Goal: Information Seeking & Learning: Learn about a topic

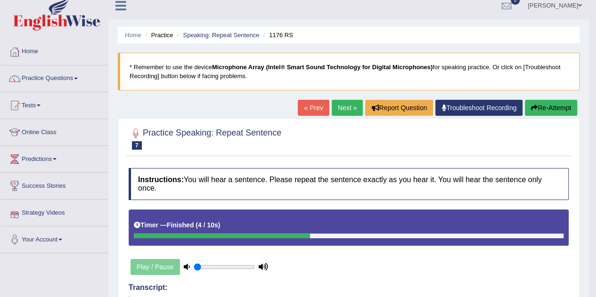
scroll to position [8, 0]
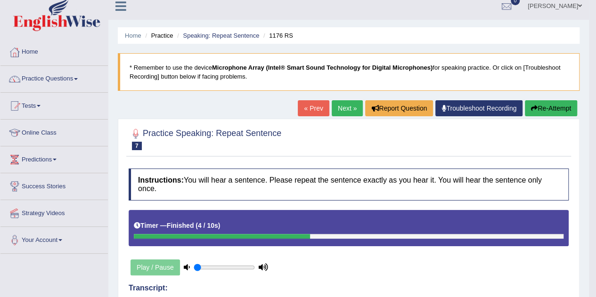
click at [339, 108] on link "Next »" at bounding box center [347, 108] width 31 height 16
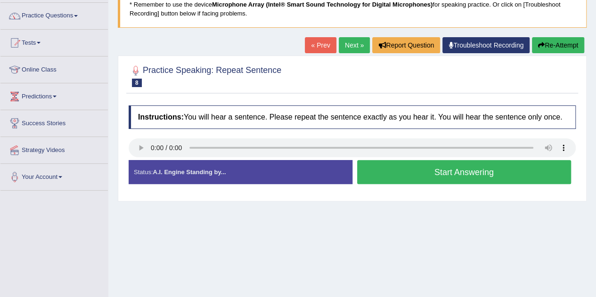
click at [379, 170] on button "Start Answering" at bounding box center [464, 172] width 214 height 24
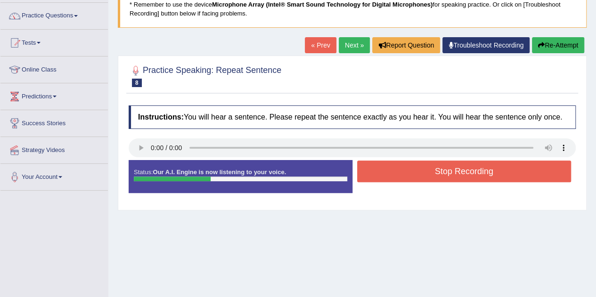
click at [379, 170] on button "Stop Recording" at bounding box center [464, 172] width 214 height 22
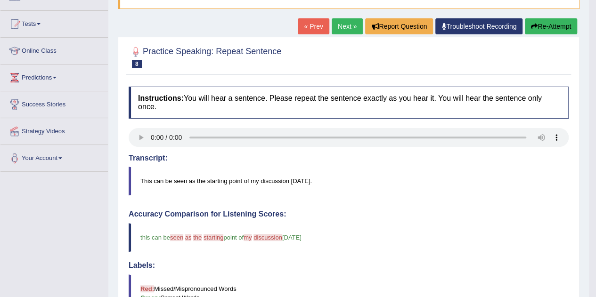
scroll to position [88, 0]
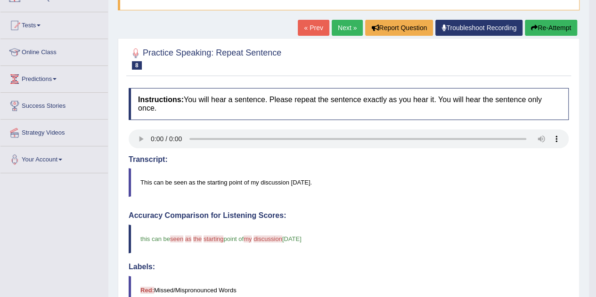
click at [539, 25] on button "Re-Attempt" at bounding box center [551, 28] width 52 height 16
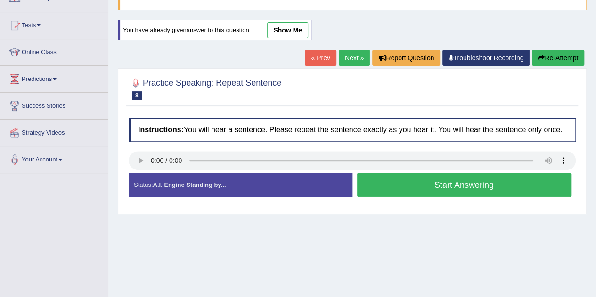
click at [395, 186] on button "Start Answering" at bounding box center [464, 185] width 214 height 24
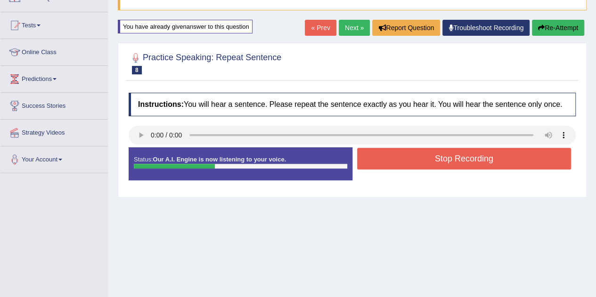
click at [396, 155] on button "Stop Recording" at bounding box center [464, 159] width 214 height 22
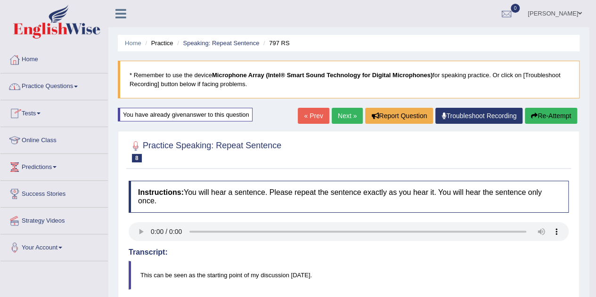
click at [39, 88] on link "Practice Questions" at bounding box center [53, 86] width 107 height 24
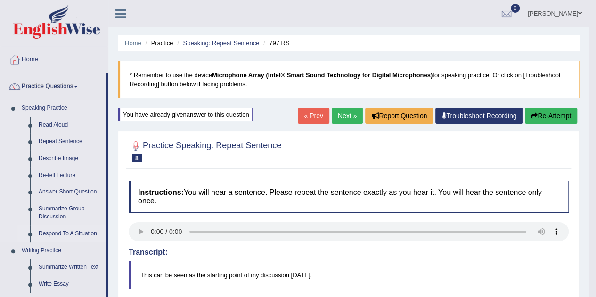
click at [52, 233] on link "Respond To A Situation" at bounding box center [69, 234] width 71 height 17
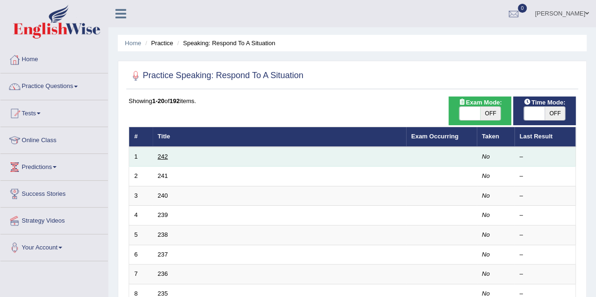
click at [164, 156] on link "242" at bounding box center [163, 156] width 10 height 7
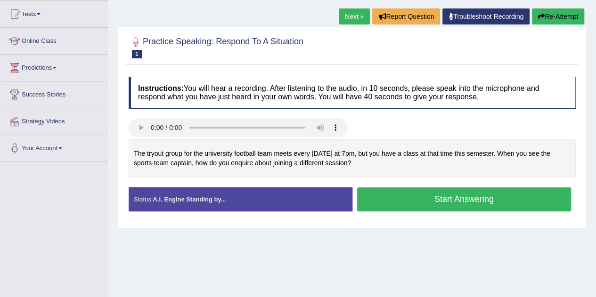
scroll to position [101, 0]
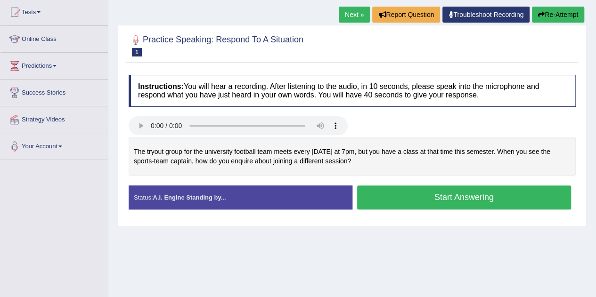
click at [418, 192] on button "Start Answering" at bounding box center [464, 198] width 214 height 24
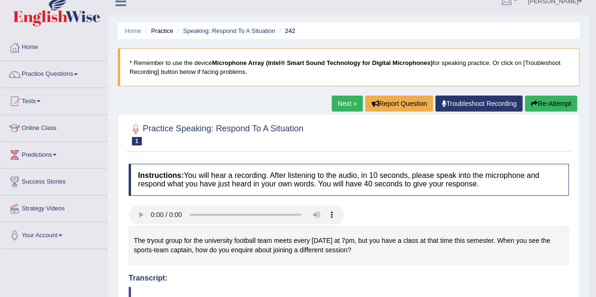
scroll to position [0, 0]
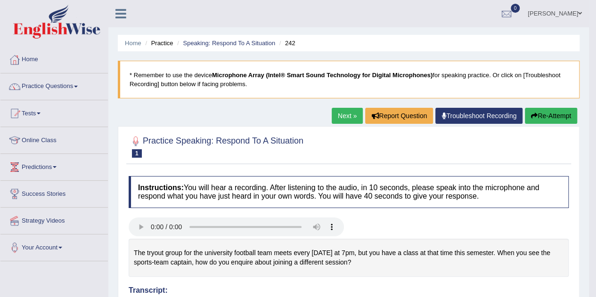
click at [345, 118] on link "Next »" at bounding box center [347, 116] width 31 height 16
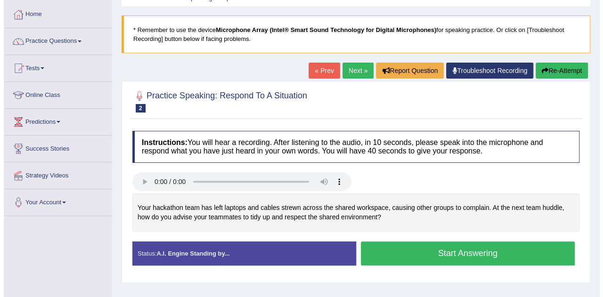
scroll to position [49, 0]
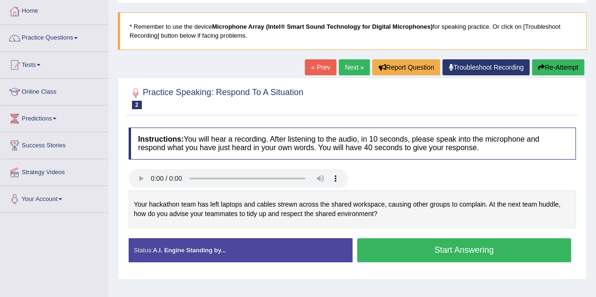
click at [438, 249] on button "Start Answering" at bounding box center [464, 250] width 214 height 24
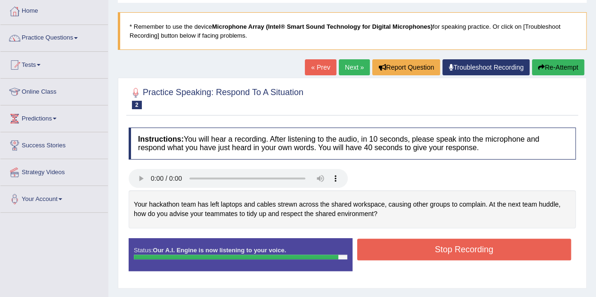
click at [405, 247] on button "Stop Recording" at bounding box center [464, 250] width 214 height 22
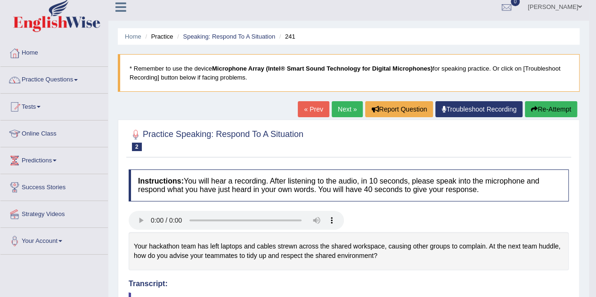
scroll to position [6, 0]
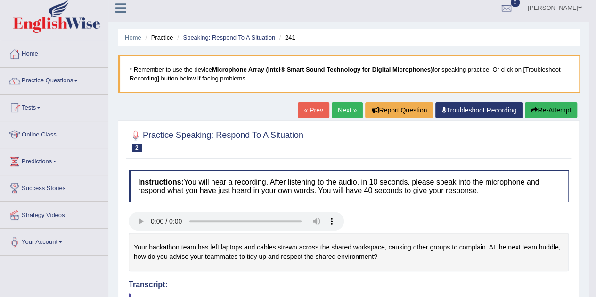
click at [339, 106] on link "Next »" at bounding box center [347, 110] width 31 height 16
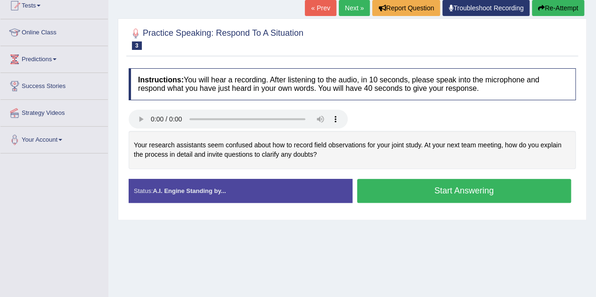
scroll to position [108, 0]
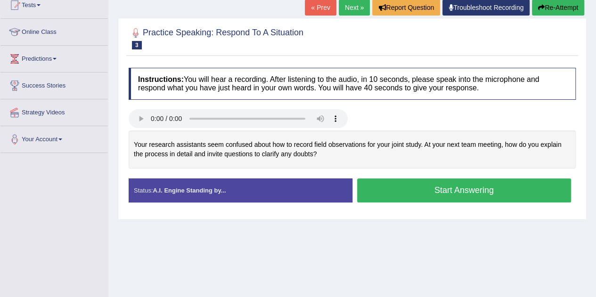
click at [415, 190] on button "Start Answering" at bounding box center [464, 191] width 214 height 24
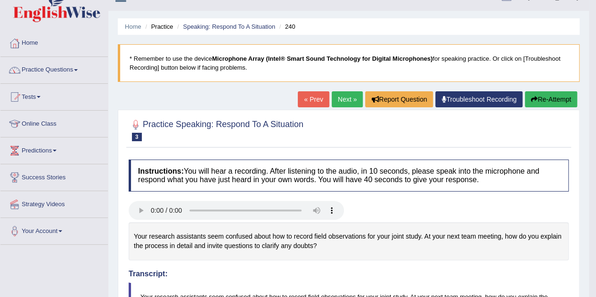
scroll to position [16, 0]
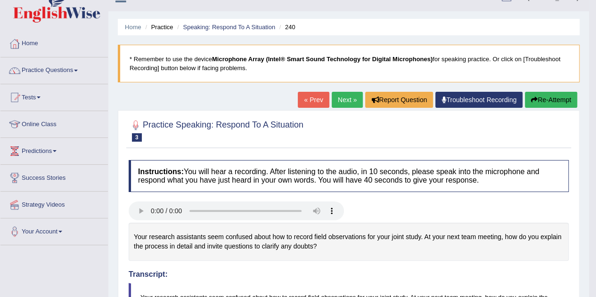
click at [348, 100] on link "Next »" at bounding box center [347, 100] width 31 height 16
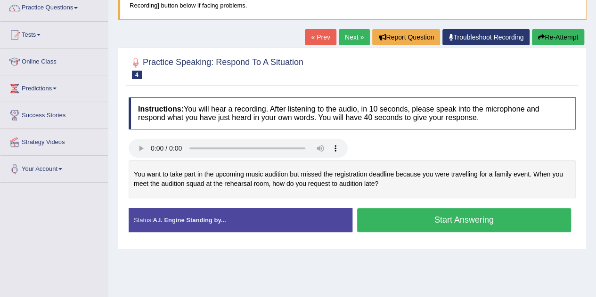
scroll to position [79, 0]
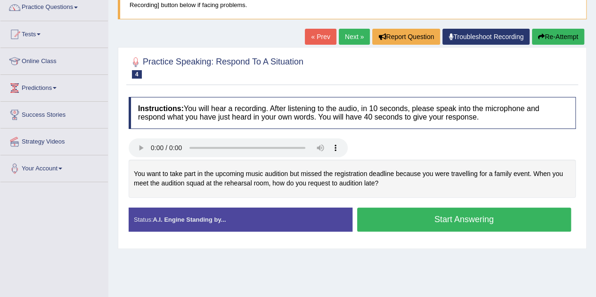
click at [351, 97] on h4 "Instructions: You will hear a recording. After listening to the audio, in 10 se…" at bounding box center [352, 113] width 447 height 32
click at [416, 219] on button "Start Answering" at bounding box center [464, 220] width 214 height 24
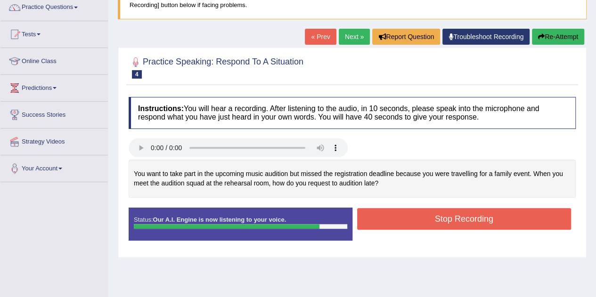
click at [416, 219] on button "Stop Recording" at bounding box center [464, 219] width 214 height 22
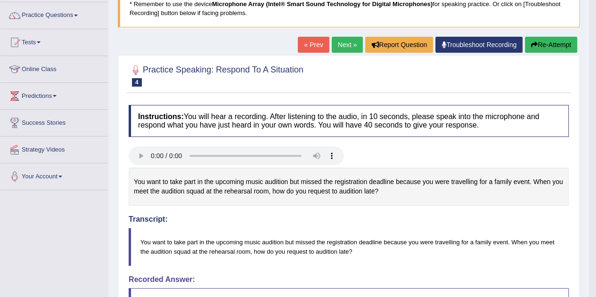
scroll to position [71, 0]
click at [346, 41] on link "Next »" at bounding box center [347, 45] width 31 height 16
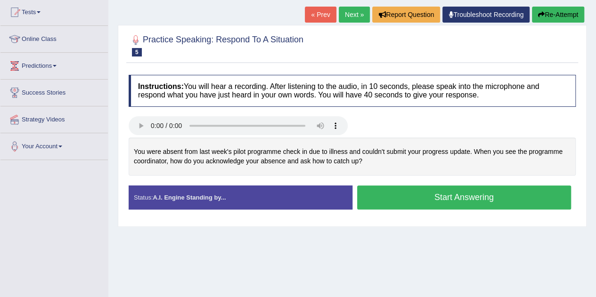
scroll to position [104, 0]
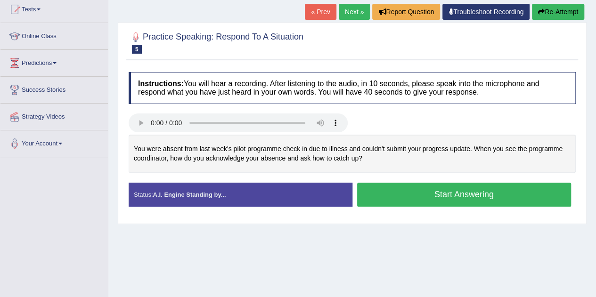
click at [418, 195] on button "Start Answering" at bounding box center [464, 195] width 214 height 24
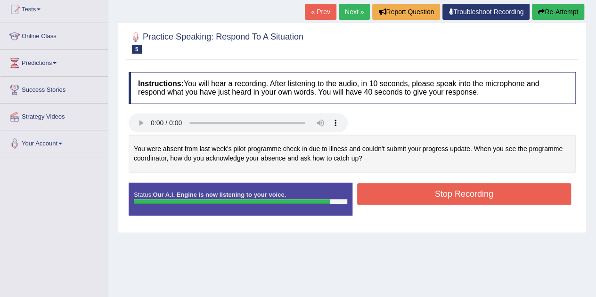
click at [418, 195] on button "Stop Recording" at bounding box center [464, 194] width 214 height 22
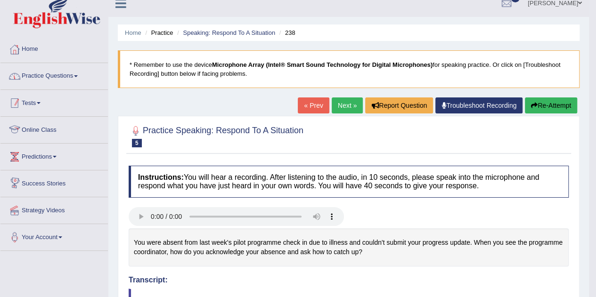
scroll to position [0, 0]
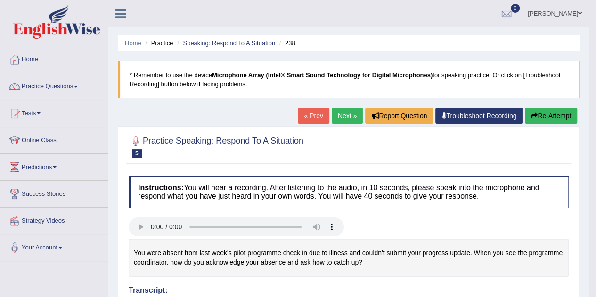
click at [57, 90] on link "Practice Questions" at bounding box center [53, 86] width 107 height 24
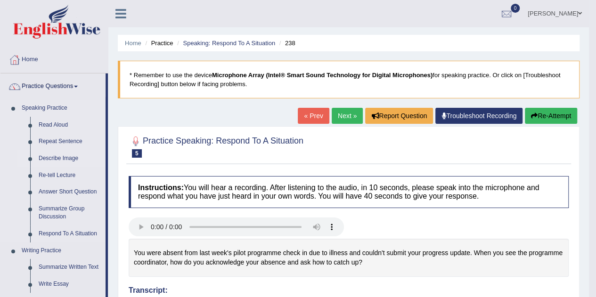
click at [62, 157] on link "Describe Image" at bounding box center [69, 158] width 71 height 17
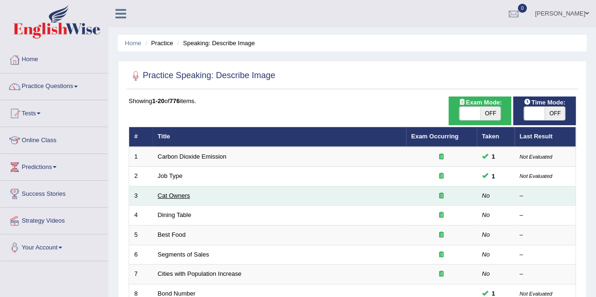
click at [170, 197] on link "Cat Owners" at bounding box center [174, 195] width 33 height 7
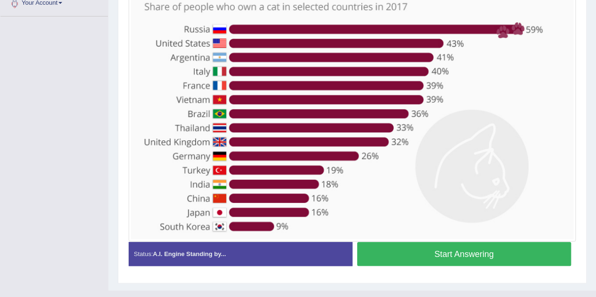
scroll to position [245, 0]
click at [409, 261] on button "Start Answering" at bounding box center [464, 254] width 214 height 24
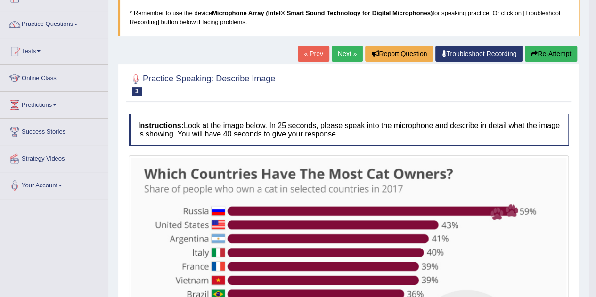
scroll to position [50, 0]
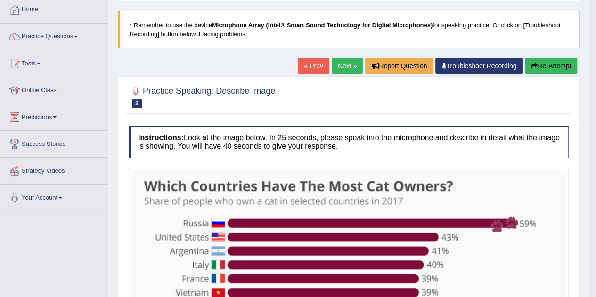
click at [345, 66] on link "Next »" at bounding box center [347, 66] width 31 height 16
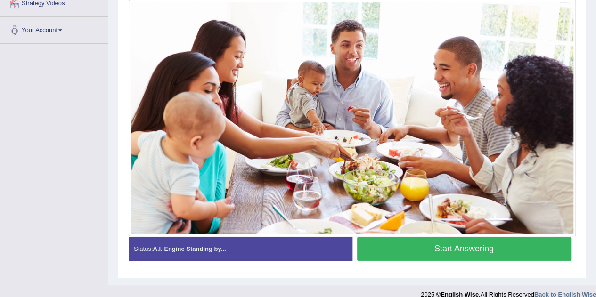
scroll to position [218, 0]
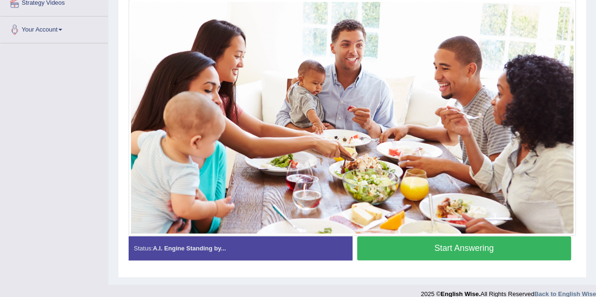
click at [392, 244] on button "Start Answering" at bounding box center [464, 249] width 214 height 24
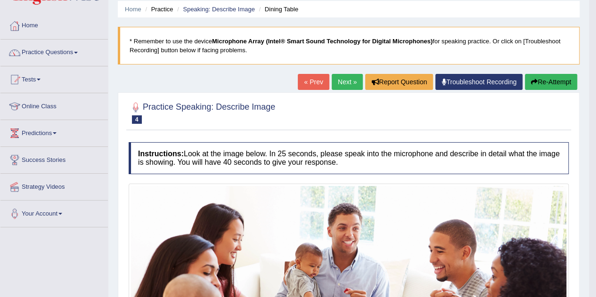
scroll to position [31, 0]
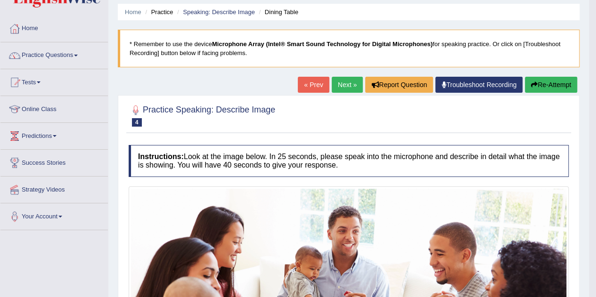
click at [341, 82] on link "Next »" at bounding box center [347, 85] width 31 height 16
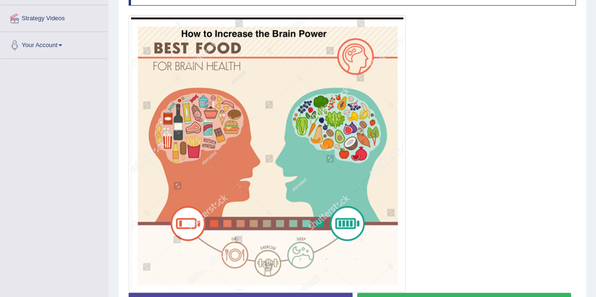
scroll to position [269, 0]
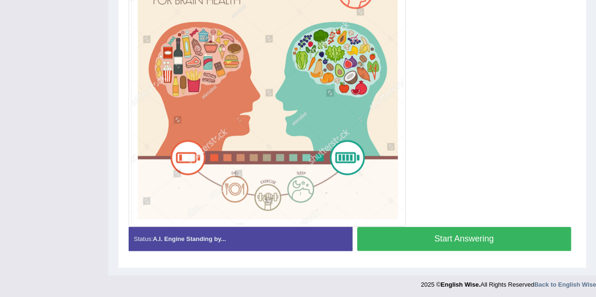
click at [455, 241] on button "Start Answering" at bounding box center [464, 239] width 214 height 24
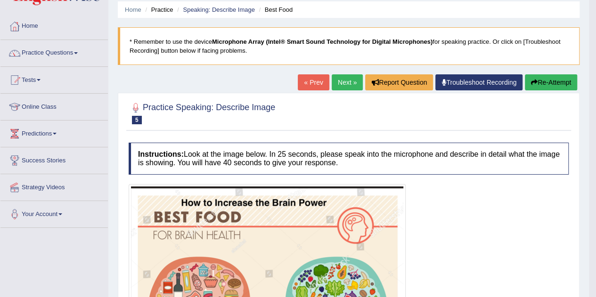
scroll to position [33, 0]
click at [343, 85] on link "Next »" at bounding box center [347, 83] width 31 height 16
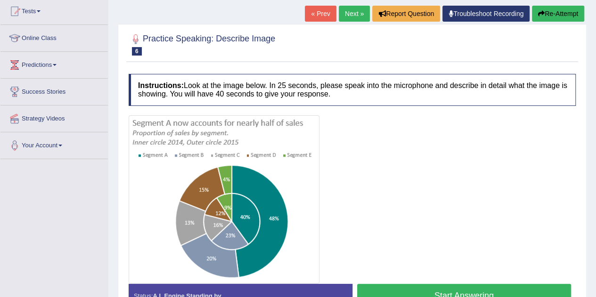
scroll to position [105, 0]
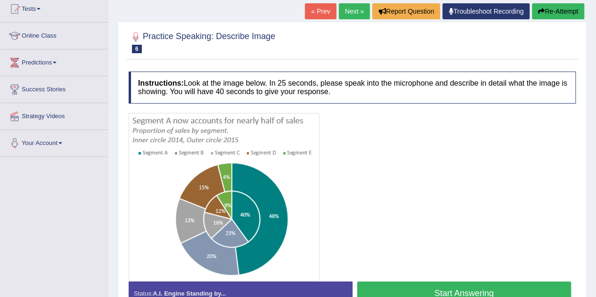
click at [36, 33] on link "Online Class" at bounding box center [53, 35] width 107 height 24
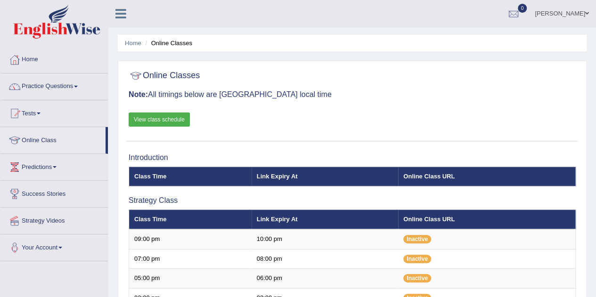
click at [152, 121] on link "View class schedule" at bounding box center [159, 120] width 61 height 14
click at [43, 86] on link "Practice Questions" at bounding box center [53, 86] width 107 height 24
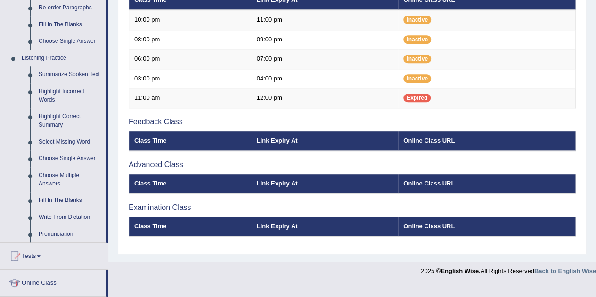
scroll to position [361, 0]
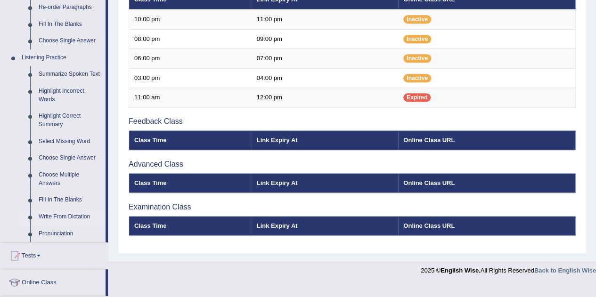
click at [56, 219] on link "Write From Dictation" at bounding box center [69, 217] width 71 height 17
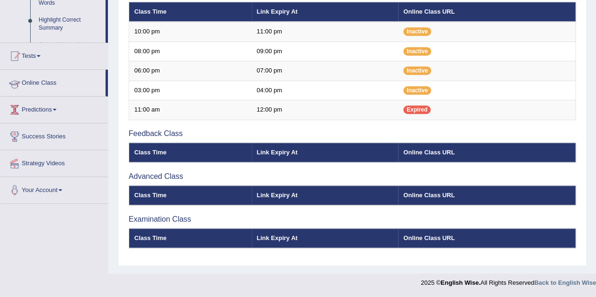
scroll to position [142, 0]
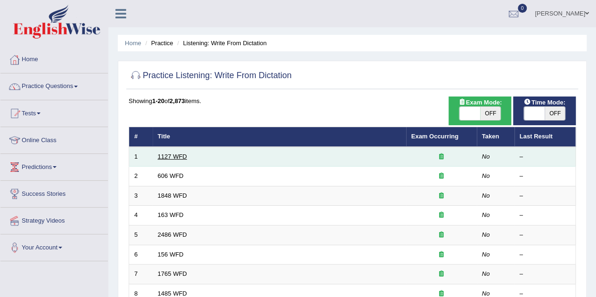
click at [184, 158] on link "1127 WFD" at bounding box center [172, 156] width 29 height 7
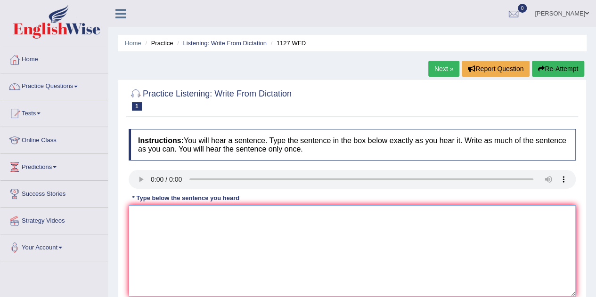
click at [164, 220] on textarea at bounding box center [352, 250] width 447 height 91
click at [137, 215] on textarea "a university degree is a requirement to enter many profession" at bounding box center [352, 250] width 447 height 91
click at [167, 217] on textarea "A university degree is a requirement to enter many profession" at bounding box center [352, 250] width 447 height 91
click at [241, 217] on textarea "A university degree is a requirement to enter many profession" at bounding box center [352, 250] width 447 height 91
click at [241, 217] on textarea "A university degree is a requirement reto enter many profession" at bounding box center [352, 250] width 447 height 91
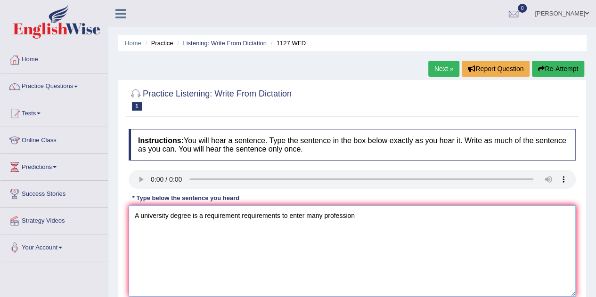
click at [360, 219] on textarea "A university degree is a requirement requirements to enter many profession" at bounding box center [352, 250] width 447 height 91
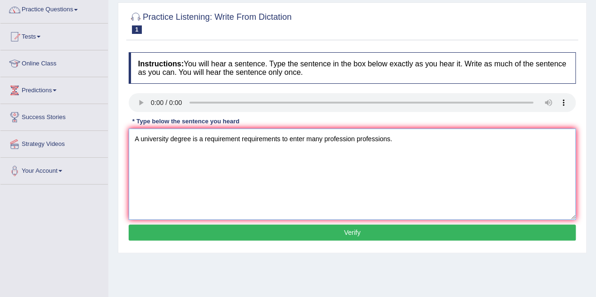
scroll to position [78, 0]
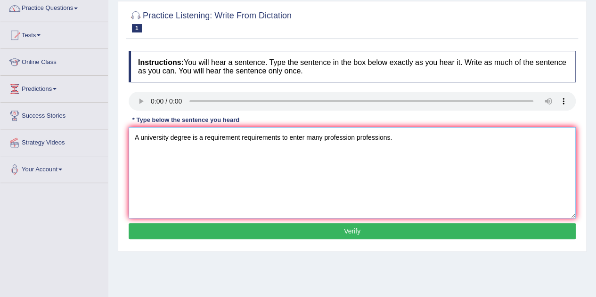
type textarea "A university degree is a requirement requirements to enter many profession prof…"
click at [355, 230] on button "Verify" at bounding box center [352, 231] width 447 height 16
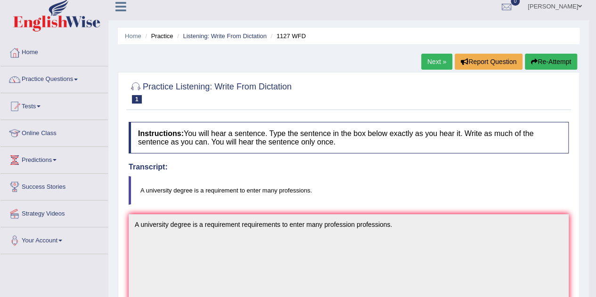
scroll to position [0, 0]
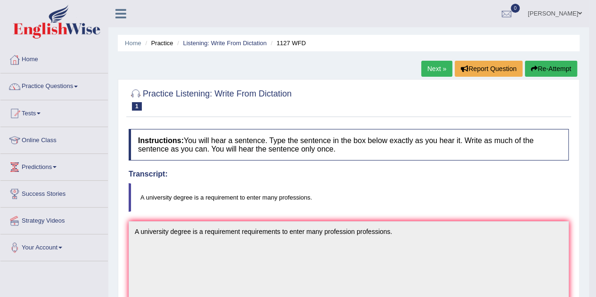
click at [433, 66] on link "Next »" at bounding box center [436, 69] width 31 height 16
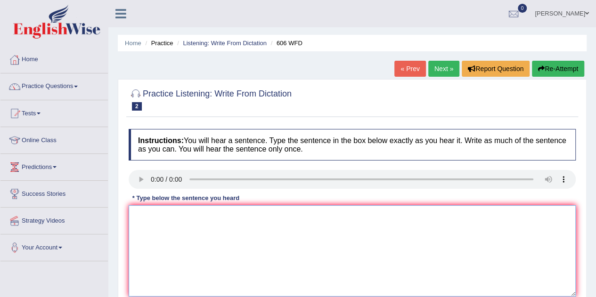
click at [154, 222] on textarea at bounding box center [352, 250] width 447 height 91
click at [138, 216] on textarea "student wil study the language and licture in ancient grrece." at bounding box center [352, 250] width 447 height 91
click at [167, 215] on textarea "Student wil study the language and licture in ancient grrece." at bounding box center [352, 250] width 447 height 91
click at [225, 216] on textarea "Student will study the language and licture in ancient grrece." at bounding box center [352, 250] width 447 height 91
click at [278, 217] on textarea "Student will study the language languages and licture in ancient grrece." at bounding box center [352, 250] width 447 height 91
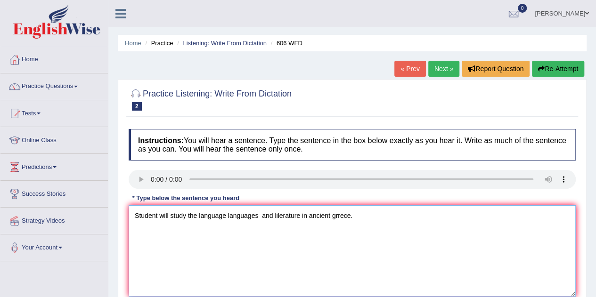
click at [279, 217] on textarea "Student will study the language languages and lilerature in ancient grrece." at bounding box center [352, 250] width 447 height 91
click at [328, 217] on textarea "Student will study the language languages and lierature in ancient grrece." at bounding box center [352, 250] width 447 height 91
click at [374, 220] on textarea "Student will study the language languages and lierature in ancient ancient's gr…" at bounding box center [352, 250] width 447 height 91
click at [361, 217] on textarea "Student will study the language languages and lierature in ancient ancient's gr…" at bounding box center [352, 250] width 447 height 91
click at [373, 215] on textarea "Student will study the language languages and lierature in ancient ancient's Gr…" at bounding box center [352, 250] width 447 height 91
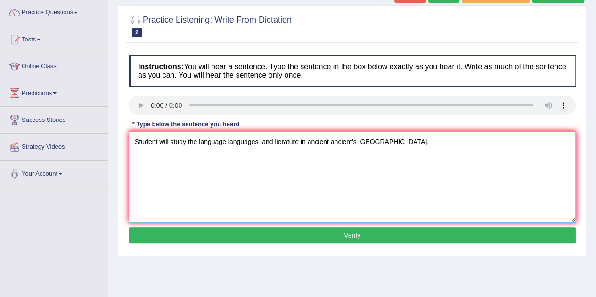
scroll to position [87, 0]
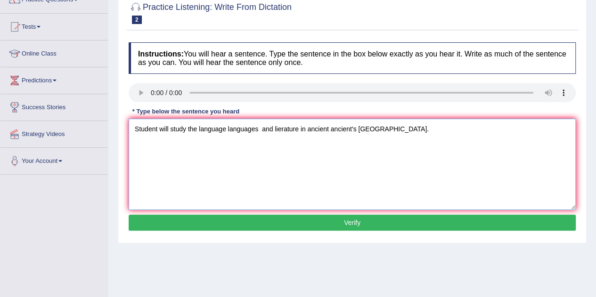
type textarea "Student will study the language languages and lierature in ancient ancient's Gr…"
click at [359, 220] on button "Verify" at bounding box center [352, 223] width 447 height 16
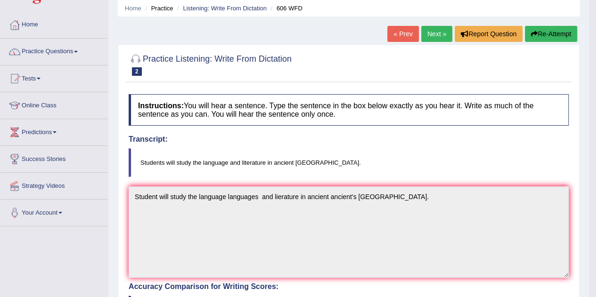
scroll to position [34, 0]
click at [432, 33] on link "Next »" at bounding box center [436, 34] width 31 height 16
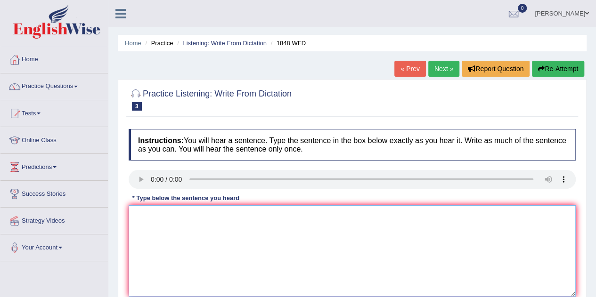
click at [146, 211] on textarea at bounding box center [352, 250] width 447 height 91
click at [138, 216] on textarea "student must presnet a validate identifcation to enroll in this course." at bounding box center [352, 250] width 447 height 91
click at [159, 216] on textarea "Student must presnet a validate identifcation to enroll in this course." at bounding box center [352, 250] width 447 height 91
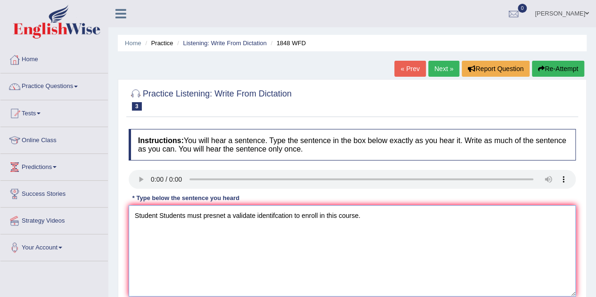
click at [223, 214] on textarea "Student Students must presnet a validate identifcation to enroll in this course." at bounding box center [352, 250] width 447 height 91
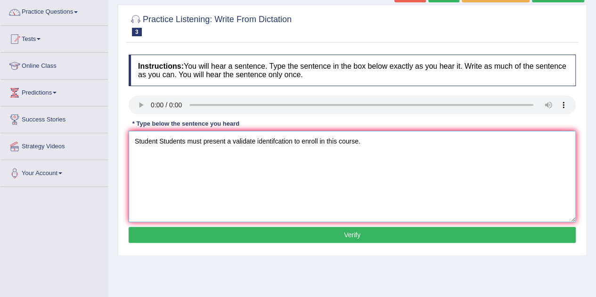
scroll to position [78, 0]
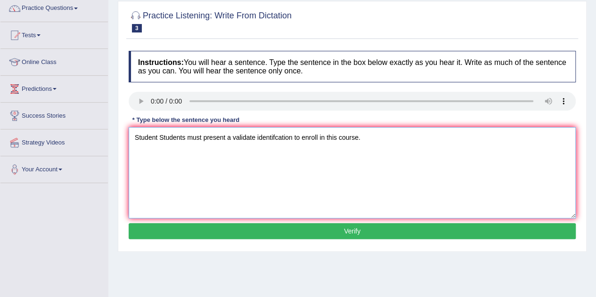
type textarea "Student Students must present a validate identifcation to enroll in this course."
click at [334, 229] on button "Verify" at bounding box center [352, 231] width 447 height 16
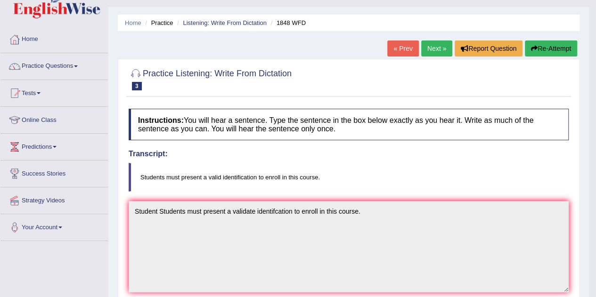
scroll to position [20, 0]
click at [438, 47] on link "Next »" at bounding box center [436, 49] width 31 height 16
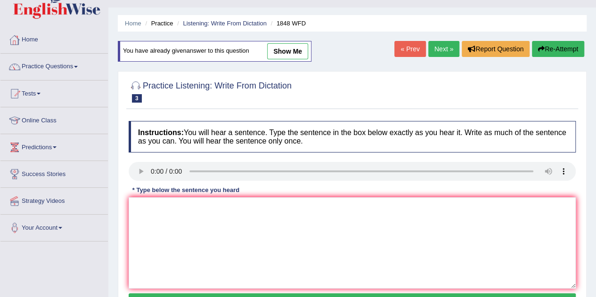
click at [36, 40] on link "Home" at bounding box center [53, 39] width 107 height 24
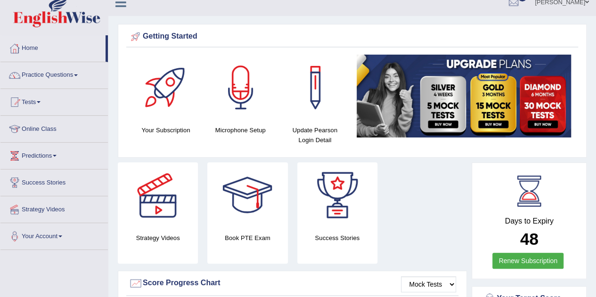
scroll to position [6, 0]
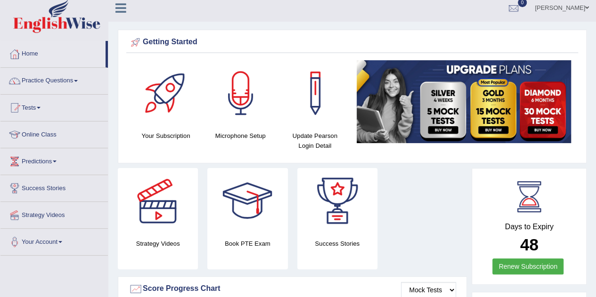
click at [63, 79] on link "Practice Questions" at bounding box center [53, 80] width 107 height 24
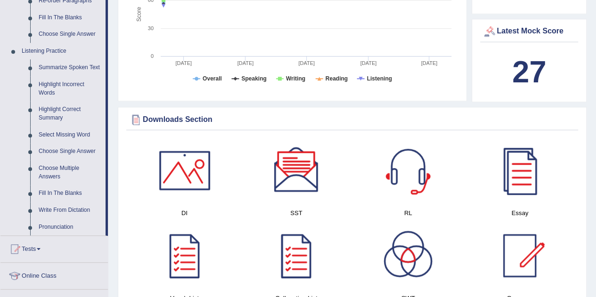
scroll to position [367, 0]
click at [59, 207] on link "Write From Dictation" at bounding box center [69, 211] width 71 height 17
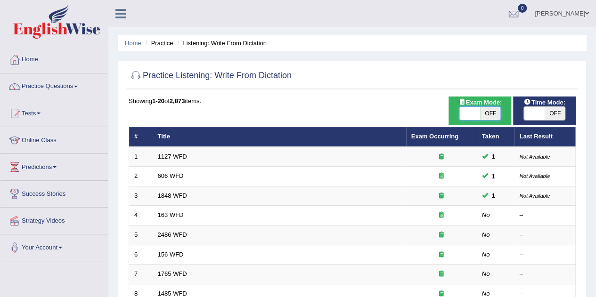
click at [469, 112] on span at bounding box center [469, 113] width 21 height 13
checkbox input "true"
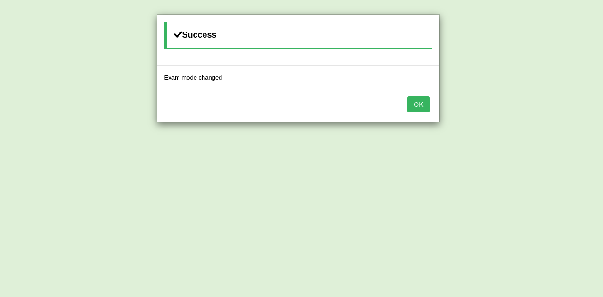
click at [414, 106] on button "OK" at bounding box center [419, 105] width 22 height 16
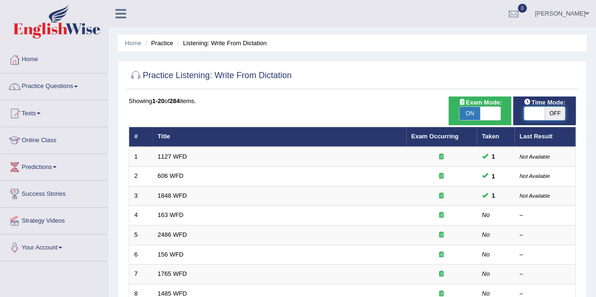
click at [531, 110] on span at bounding box center [534, 113] width 21 height 13
checkbox input "true"
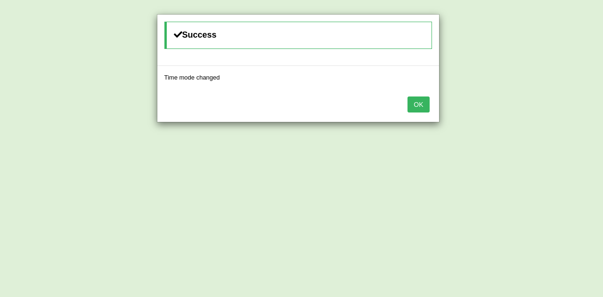
click at [420, 107] on button "OK" at bounding box center [419, 105] width 22 height 16
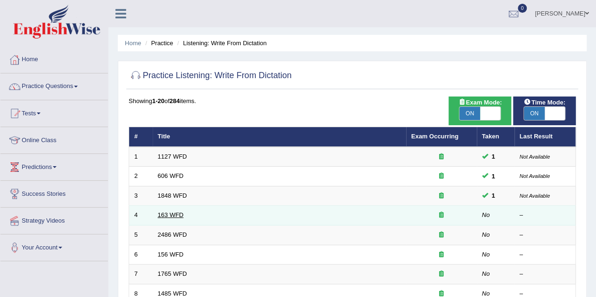
click at [160, 213] on link "163 WFD" at bounding box center [171, 215] width 26 height 7
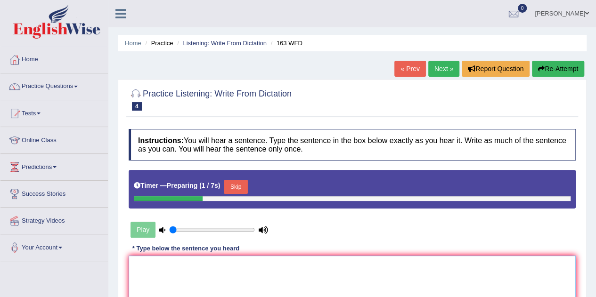
click at [177, 269] on textarea at bounding box center [352, 301] width 447 height 91
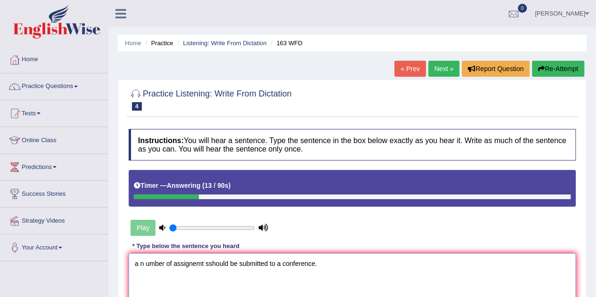
click at [145, 263] on textarea "a n umber of assignemt sshould be submitted to a conference." at bounding box center [352, 299] width 447 height 91
click at [200, 265] on textarea "A number of assignemt sshould be submitted to a conference." at bounding box center [352, 299] width 447 height 91
click at [207, 264] on textarea "A number of assignment sshould be submitted to a conference." at bounding box center [352, 299] width 447 height 91
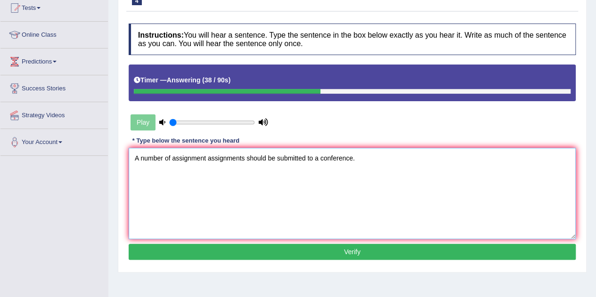
scroll to position [115, 0]
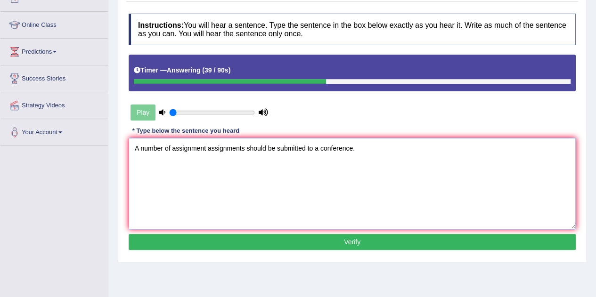
type textarea "A number of assignment assignments should be submitted to a conference."
click at [344, 242] on button "Verify" at bounding box center [352, 242] width 447 height 16
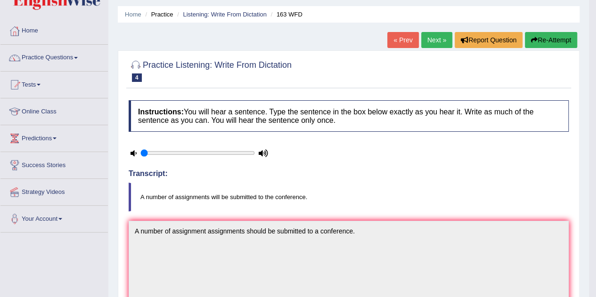
scroll to position [19, 0]
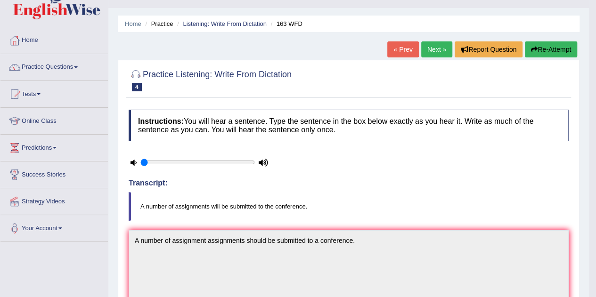
click at [441, 49] on link "Next »" at bounding box center [436, 49] width 31 height 16
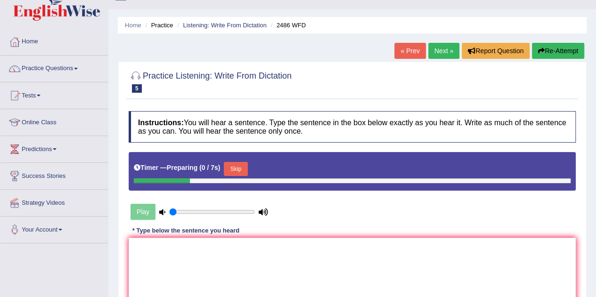
scroll to position [129, 0]
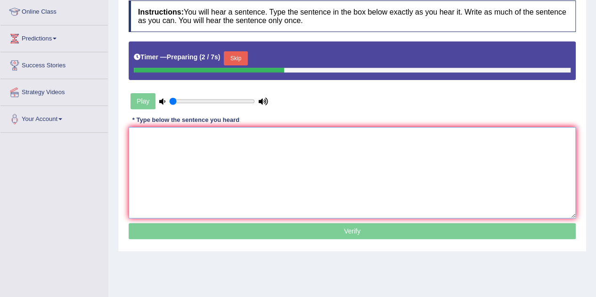
click at [156, 141] on textarea at bounding box center [352, 172] width 447 height 91
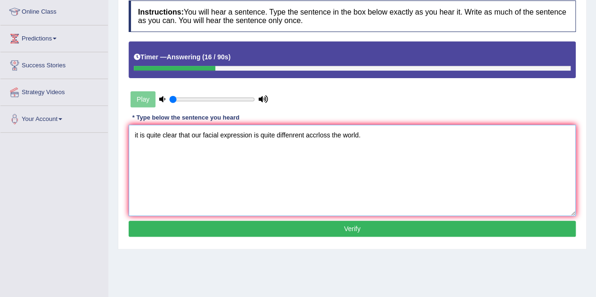
click at [139, 135] on textarea "it is quite clear that our facial expression is quite diffenrent accrloss the w…" at bounding box center [352, 170] width 447 height 91
click at [252, 135] on textarea "It is quite clear that our facial expression is quite diffenrent accrloss the w…" at bounding box center [352, 170] width 447 height 91
click at [335, 139] on textarea "It is quite clear that our facial expression expressions is quite diffenrent ac…" at bounding box center [352, 170] width 447 height 91
click at [356, 135] on textarea "It is quite clear that our facial expression expressions is quite different acc…" at bounding box center [352, 170] width 447 height 91
click at [389, 136] on textarea "It is quite clear that our facial expression expressions is quite different acr…" at bounding box center [352, 170] width 447 height 91
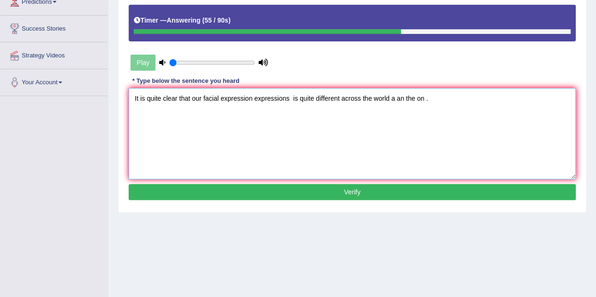
scroll to position [167, 0]
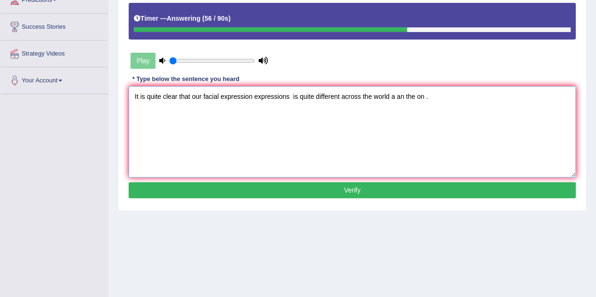
type textarea "It is quite clear that our facial expression expressions is quite different acr…"
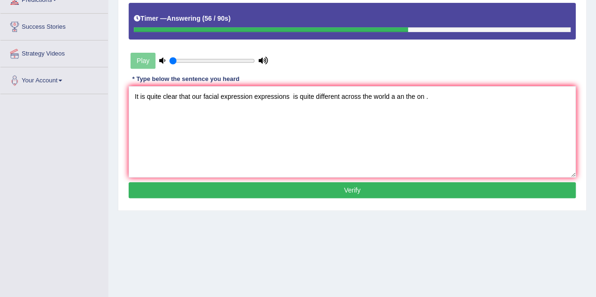
click at [350, 187] on button "Verify" at bounding box center [352, 190] width 447 height 16
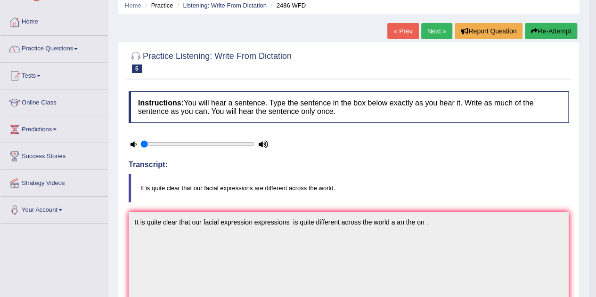
scroll to position [37, 0]
click at [432, 33] on link "Next »" at bounding box center [436, 32] width 31 height 16
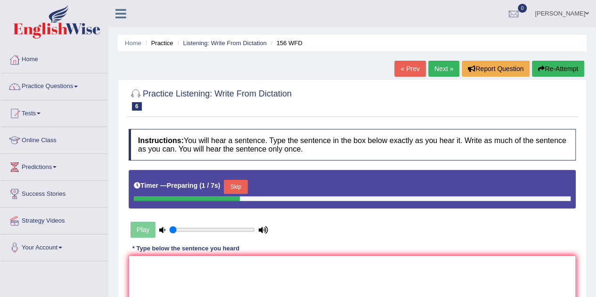
click at [223, 270] on textarea at bounding box center [352, 301] width 447 height 91
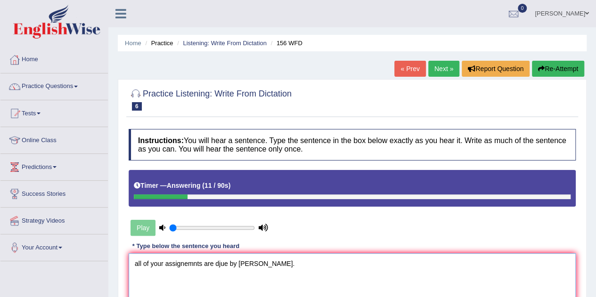
click at [136, 261] on textarea "all of your assignemnts are djue by tomrrow." at bounding box center [352, 299] width 447 height 91
click at [198, 262] on textarea "All of your assignemnts are djue by tomrrow." at bounding box center [352, 299] width 447 height 91
click at [203, 262] on textarea "All of your assignments are djue by tomrrow." at bounding box center [352, 299] width 447 height 91
click at [286, 264] on textarea "All of your assignments assignment are due by tomrrow." at bounding box center [352, 299] width 447 height 91
click at [307, 265] on textarea "All of your assignments assignment are due by tomorrow." at bounding box center [352, 299] width 447 height 91
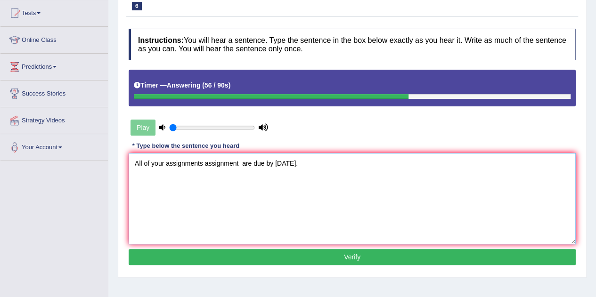
scroll to position [101, 0]
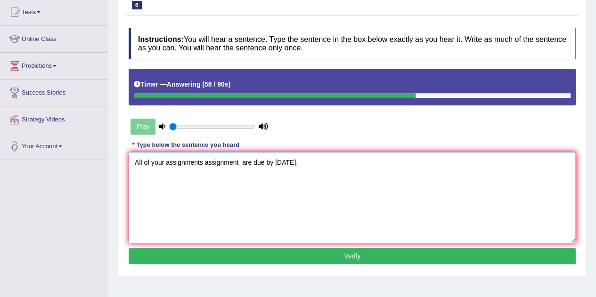
type textarea "All of your assignments assignment are due by tomorrow."
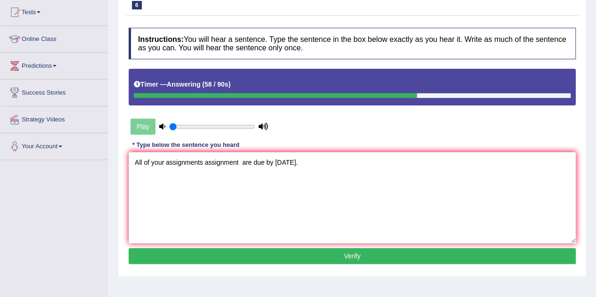
click at [316, 254] on button "Verify" at bounding box center [352, 256] width 447 height 16
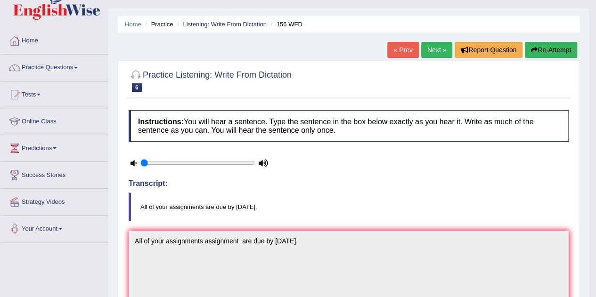
scroll to position [19, 0]
click at [436, 49] on link "Next »" at bounding box center [436, 50] width 31 height 16
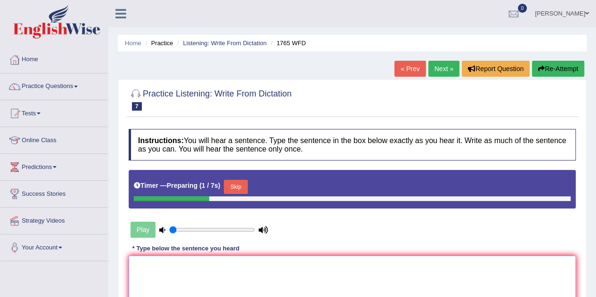
click at [260, 266] on textarea at bounding box center [352, 301] width 447 height 91
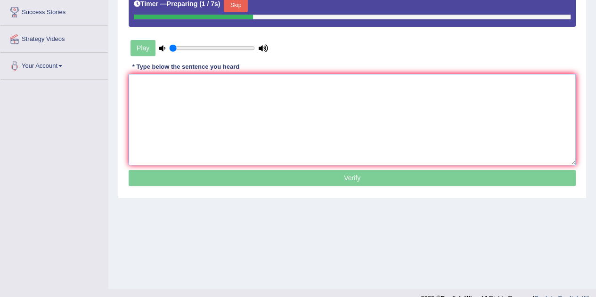
scroll to position [185, 0]
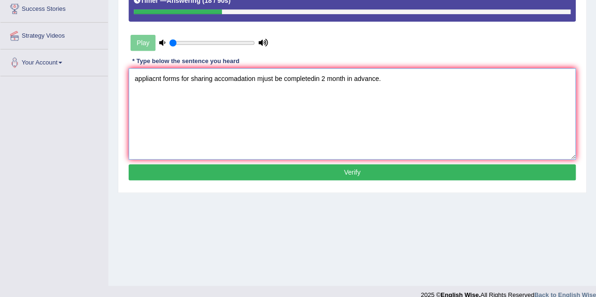
click at [161, 77] on textarea "appliacnt forms for sharing accomadation mjust be completedin 2 month in advanc…" at bounding box center [352, 113] width 447 height 91
click at [297, 79] on textarea "Application Applications form forms for sharing accomadation mjust be completed…" at bounding box center [352, 113] width 447 height 91
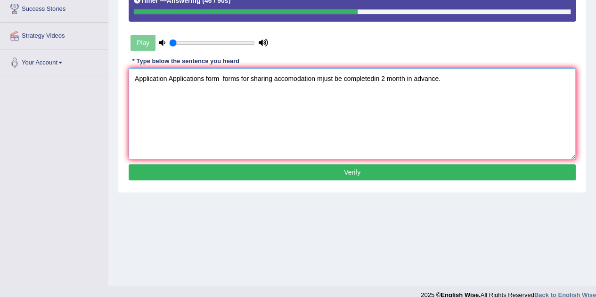
click at [323, 77] on textarea "Application Applications form forms for sharing accomodation mjust be completed…" at bounding box center [352, 113] width 447 height 91
click at [372, 78] on textarea "Application Applications form forms for sharing accomodation must be completedi…" at bounding box center [352, 113] width 447 height 91
click at [434, 79] on textarea "Application Applications form forms for sharing accomodation must be completed …" at bounding box center [352, 113] width 447 height 91
type textarea "Application Applications form forms for sharing accomodation must be completed …"
click at [366, 166] on button "Verify" at bounding box center [352, 172] width 447 height 16
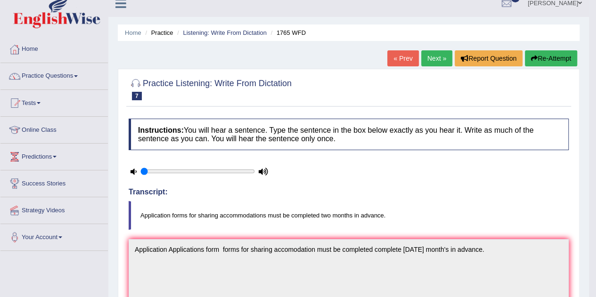
scroll to position [0, 0]
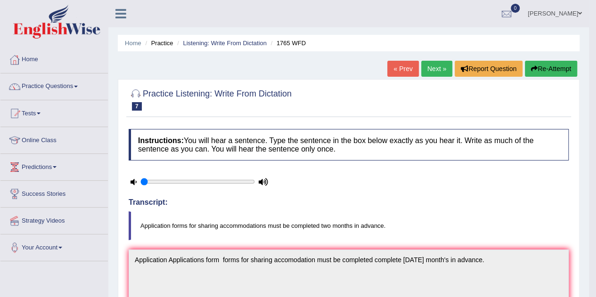
click at [433, 74] on link "Next »" at bounding box center [436, 69] width 31 height 16
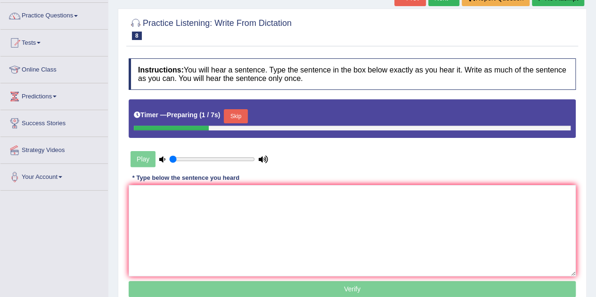
scroll to position [73, 0]
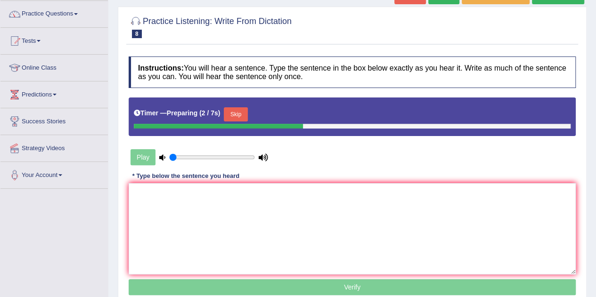
click at [236, 111] on button "Skip" at bounding box center [236, 114] width 24 height 14
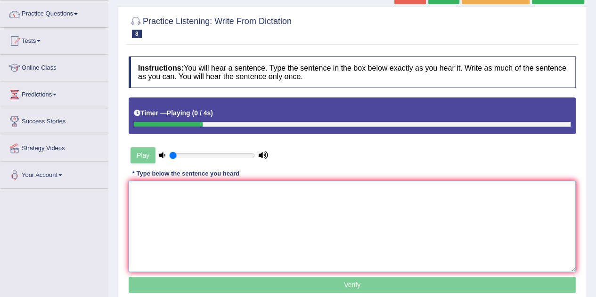
click at [170, 192] on textarea at bounding box center [352, 226] width 447 height 91
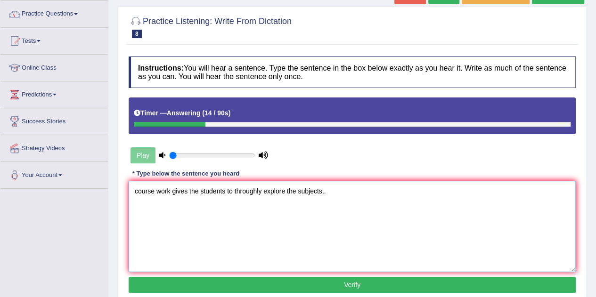
click at [137, 193] on textarea "course work gives the students to throughly explore the subjects,." at bounding box center [352, 226] width 447 height 91
click at [189, 192] on textarea "Course work gives the students to throughly explore the subjects,." at bounding box center [352, 226] width 447 height 91
click at [239, 188] on textarea "Course work gives give the students to throughly explore the subjects,." at bounding box center [352, 226] width 447 height 91
click at [328, 193] on textarea "Course work gives give the students student to throughly explore the subjects,." at bounding box center [352, 226] width 447 height 91
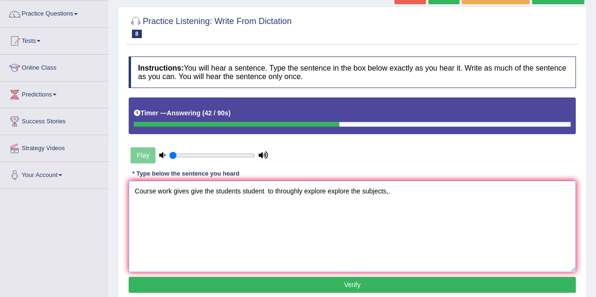
click at [391, 190] on textarea "Course work gives give the students student to throughly explore explore the su…" at bounding box center [352, 226] width 447 height 91
click at [361, 190] on textarea "Course work gives give the students student to throughly explore explore the su…" at bounding box center [352, 226] width 447 height 91
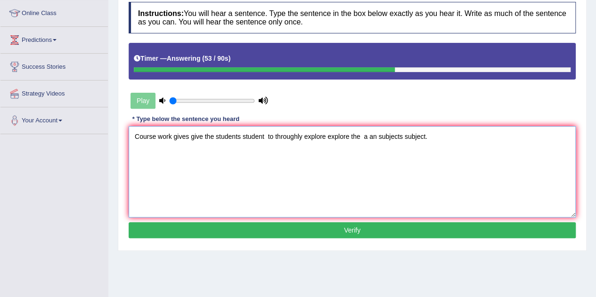
scroll to position [128, 0]
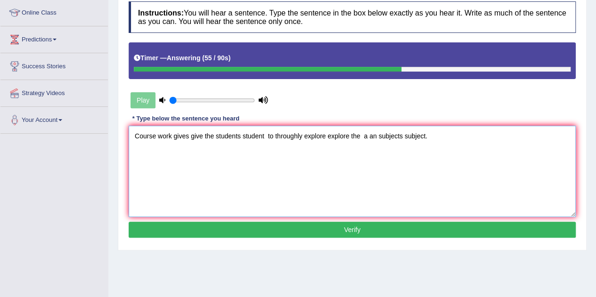
type textarea "Course work gives give the students student to throughly explore explore the a …"
click at [348, 225] on button "Verify" at bounding box center [352, 230] width 447 height 16
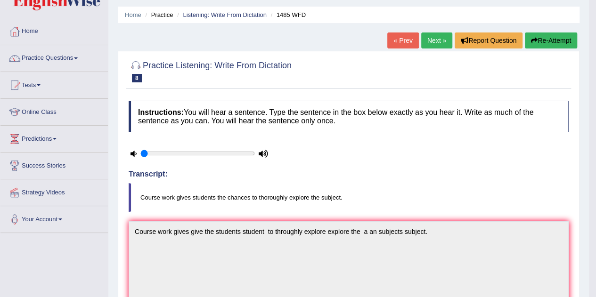
scroll to position [0, 0]
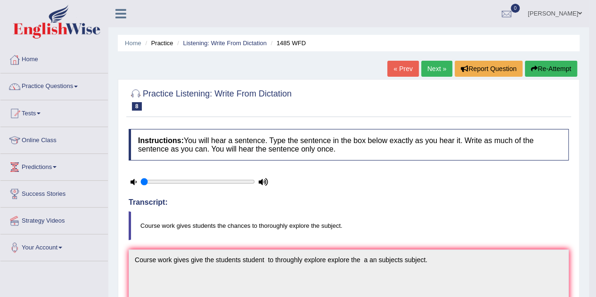
click at [431, 68] on link "Next »" at bounding box center [436, 69] width 31 height 16
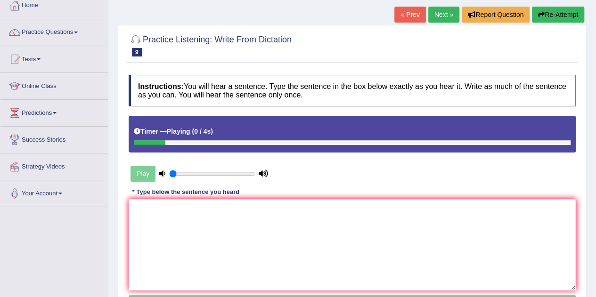
scroll to position [55, 0]
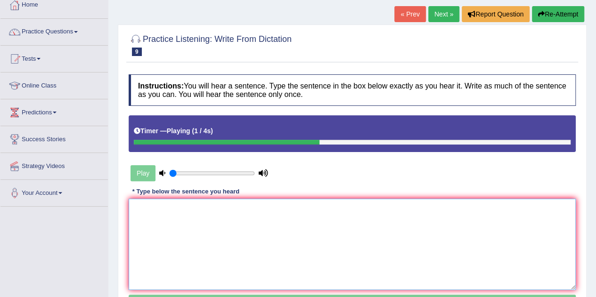
click at [270, 208] on textarea at bounding box center [352, 244] width 447 height 91
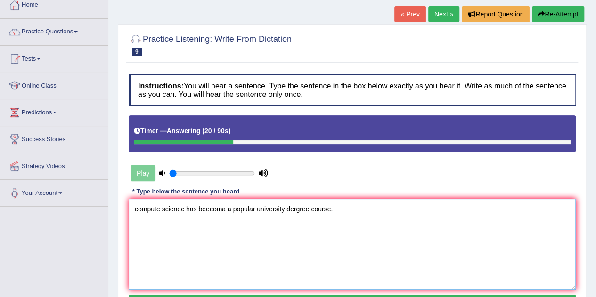
click at [159, 208] on textarea "compute scienec has beecoma a popular university dergree course." at bounding box center [352, 244] width 447 height 91
click at [137, 208] on textarea "computer scienec has beecoma a popular university dergree course." at bounding box center [352, 244] width 447 height 91
click at [186, 209] on textarea "Computer scienec has beecoma a popular university dergree course." at bounding box center [352, 244] width 447 height 91
click at [210, 210] on textarea "Computer science has beecoma a popular university dergree course." at bounding box center [352, 244] width 447 height 91
click at [225, 208] on textarea "Computer science has becoma a popular university dergree course." at bounding box center [352, 244] width 447 height 91
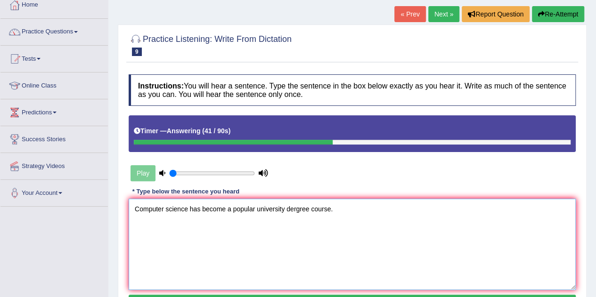
click at [299, 209] on textarea "Computer science has become a popular university dergree course." at bounding box center [352, 244] width 447 height 91
click at [334, 207] on textarea "Computer science has become a popular university degree course." at bounding box center [352, 244] width 447 height 91
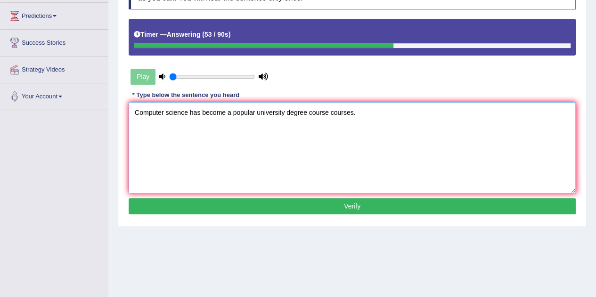
scroll to position [151, 0]
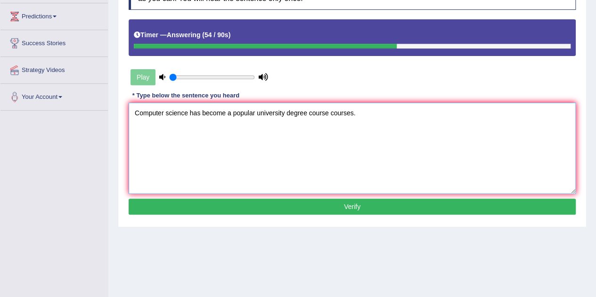
type textarea "Computer science has become a popular university degree course courses."
click at [334, 207] on button "Verify" at bounding box center [352, 207] width 447 height 16
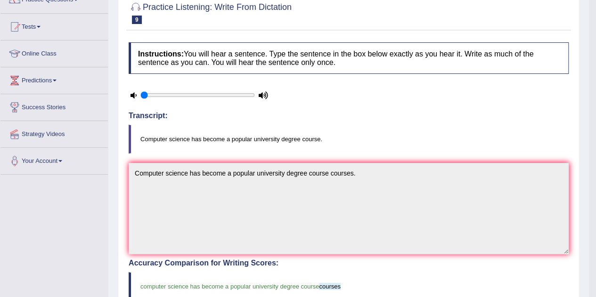
scroll to position [0, 0]
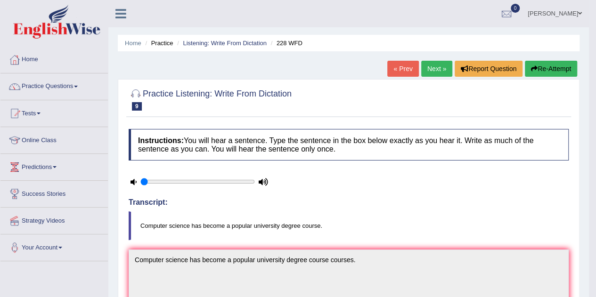
click at [426, 71] on link "Next »" at bounding box center [436, 69] width 31 height 16
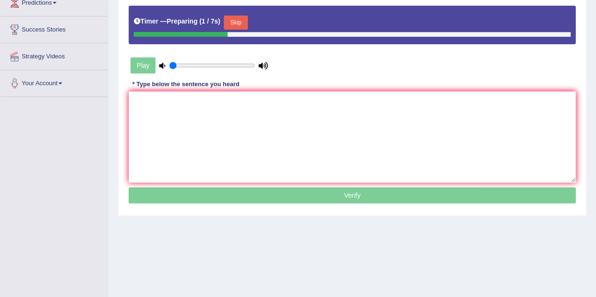
scroll to position [165, 0]
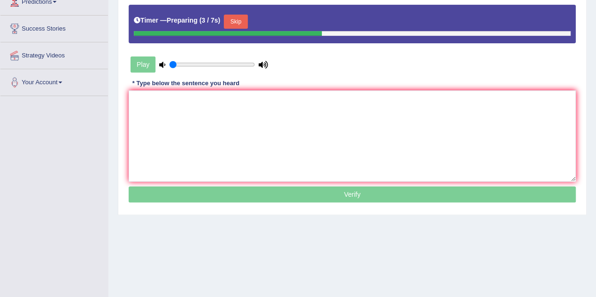
click at [236, 20] on button "Skip" at bounding box center [236, 22] width 24 height 14
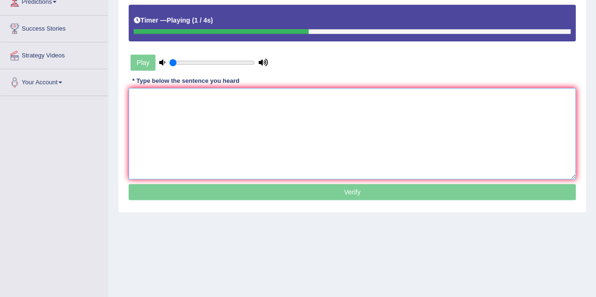
click at [155, 107] on textarea at bounding box center [352, 133] width 447 height 91
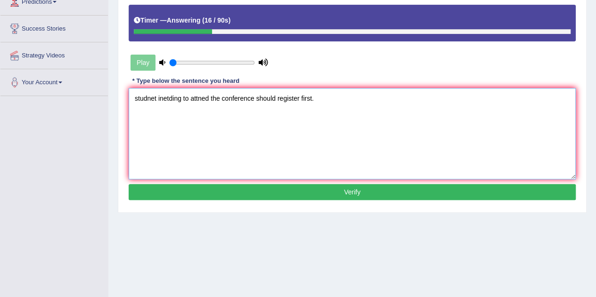
click at [150, 100] on textarea "studnet inetding to attned the conference should register first." at bounding box center [352, 133] width 447 height 91
click at [236, 98] on textarea "Students Student intending to attned the conference should register first." at bounding box center [352, 133] width 447 height 91
click at [290, 99] on textarea "Students Student intending to attend the conference should register first." at bounding box center [352, 133] width 447 height 91
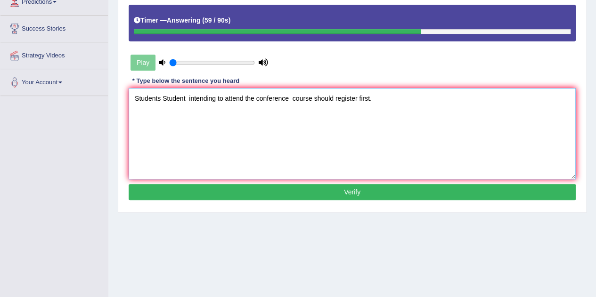
type textarea "Students Student intending to attend the conference course should register firs…"
click at [351, 189] on button "Verify" at bounding box center [352, 192] width 447 height 16
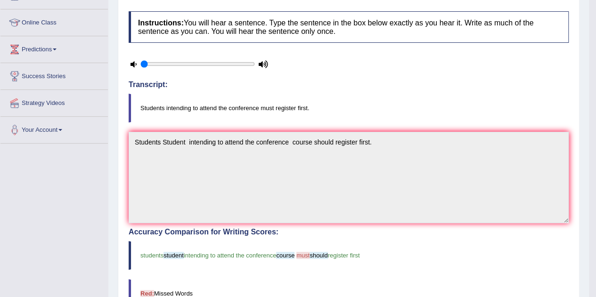
scroll to position [0, 0]
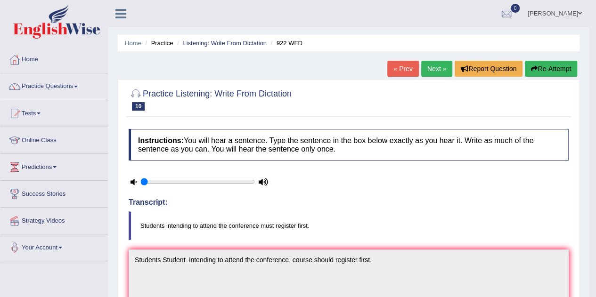
click at [436, 66] on link "Next »" at bounding box center [436, 69] width 31 height 16
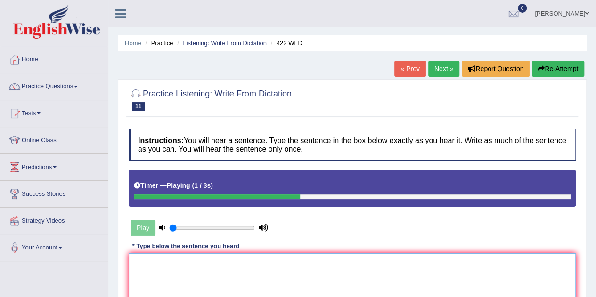
click at [154, 265] on textarea at bounding box center [352, 299] width 447 height 91
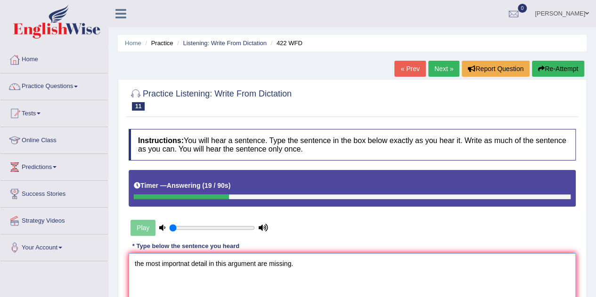
click at [138, 262] on textarea "the most importnat detail in this argument are missing." at bounding box center [352, 299] width 447 height 91
click at [183, 262] on textarea "The most importnat detail in this argument are missing." at bounding box center [352, 299] width 447 height 91
click at [280, 264] on textarea "The most important details detail in this argument are missing." at bounding box center [352, 299] width 447 height 91
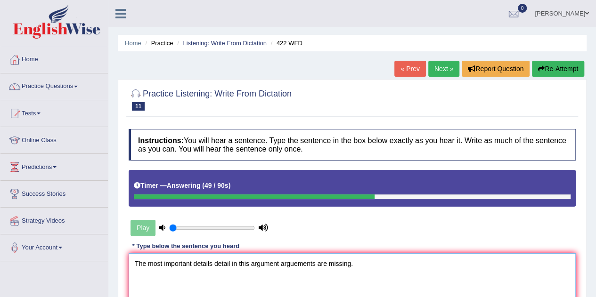
click at [296, 262] on textarea "The most important details detail in this argument arguements are missing." at bounding box center [352, 299] width 447 height 91
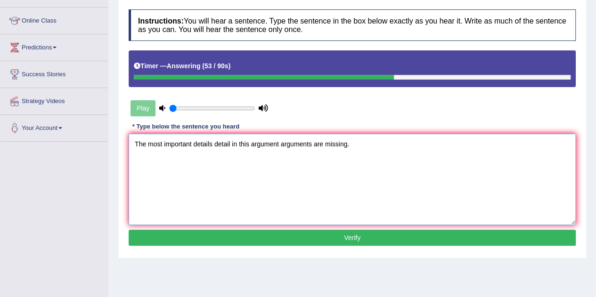
scroll to position [120, 0]
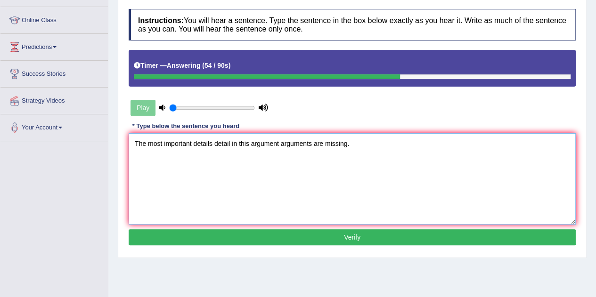
type textarea "The most important details detail in this argument arguments are missing."
click at [365, 234] on button "Verify" at bounding box center [352, 237] width 447 height 16
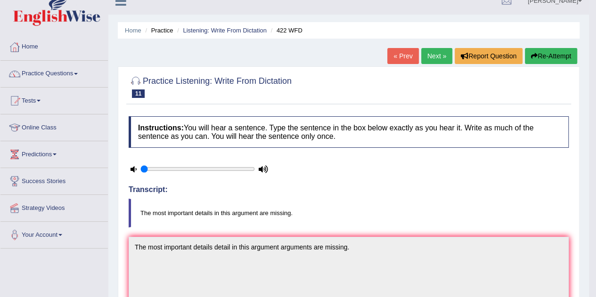
scroll to position [0, 0]
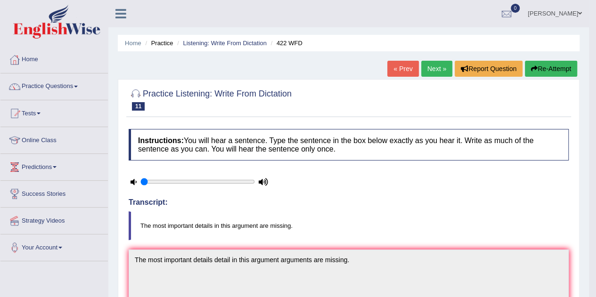
click at [436, 66] on link "Next »" at bounding box center [436, 69] width 31 height 16
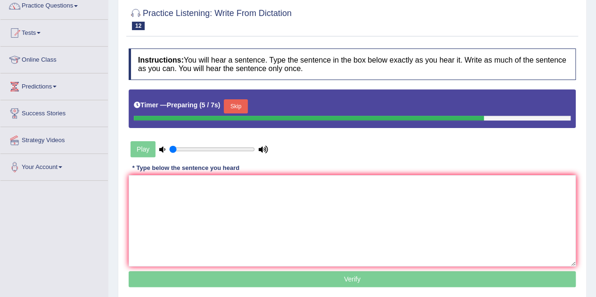
scroll to position [81, 0]
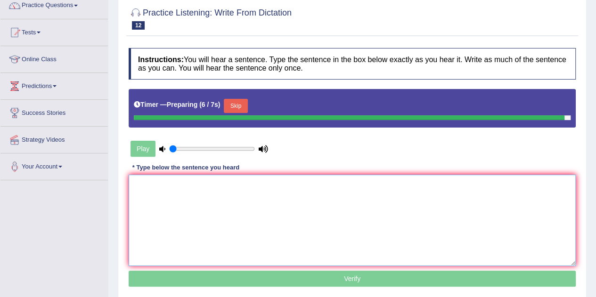
click at [287, 211] on textarea at bounding box center [352, 220] width 447 height 91
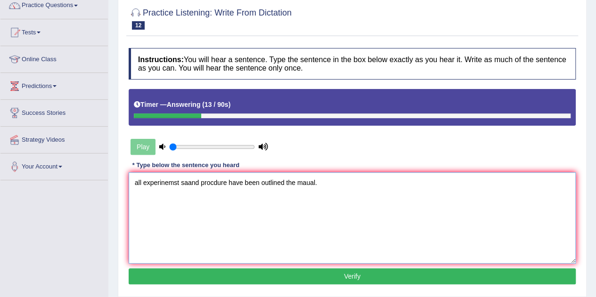
click at [139, 184] on textarea "all experinemst saand procdure have been outlined the maual." at bounding box center [352, 217] width 447 height 91
click at [180, 184] on textarea "All experinemst saand procdure have been outlined the maual." at bounding box center [352, 217] width 447 height 91
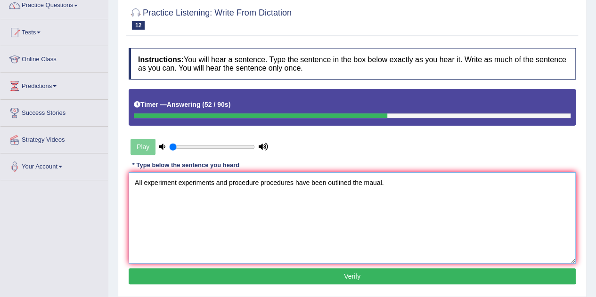
click at [352, 184] on textarea "All experiment experiments and procedure procedures have been outlined the maua…" at bounding box center [352, 217] width 447 height 91
click at [426, 180] on textarea "All experiment experiments and procedure procedures have been outlined in this …" at bounding box center [352, 217] width 447 height 91
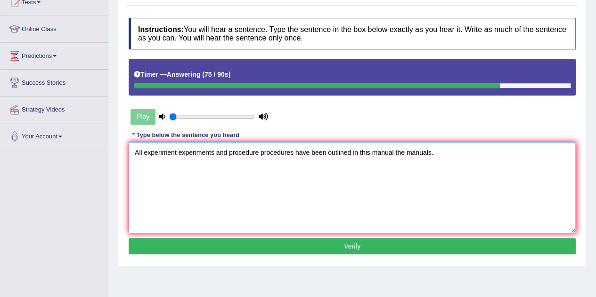
scroll to position [144, 0]
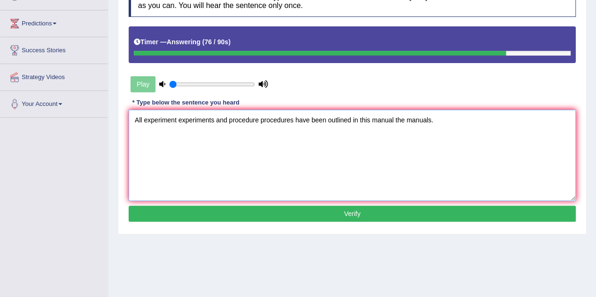
type textarea "All experiment experiments and procedure procedures have been outlined in this …"
click at [369, 218] on button "Verify" at bounding box center [352, 214] width 447 height 16
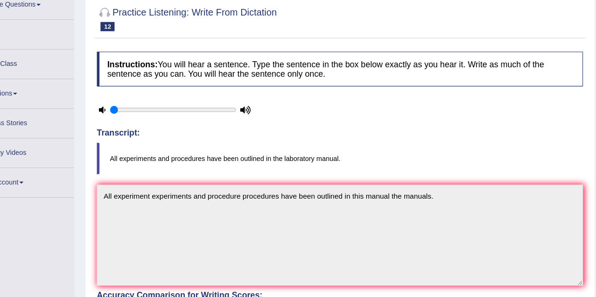
scroll to position [0, 0]
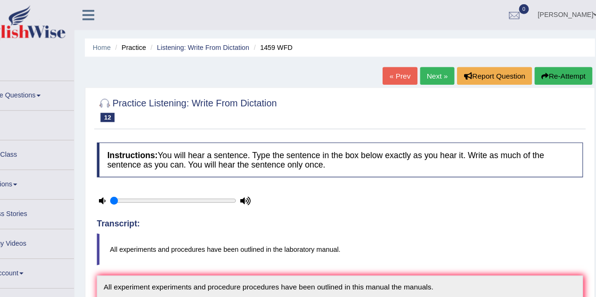
click at [432, 73] on link "Next »" at bounding box center [436, 69] width 31 height 16
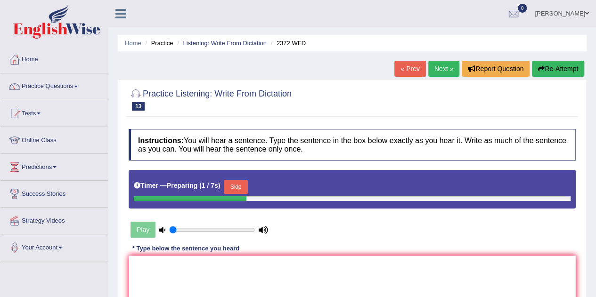
click at [240, 189] on button "Skip" at bounding box center [236, 187] width 24 height 14
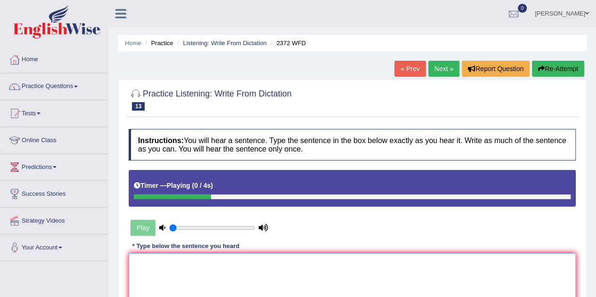
click at [219, 266] on textarea at bounding box center [352, 299] width 447 height 91
click at [141, 264] on textarea "we must hand in our assignemnst at the end of semester." at bounding box center [352, 299] width 447 height 91
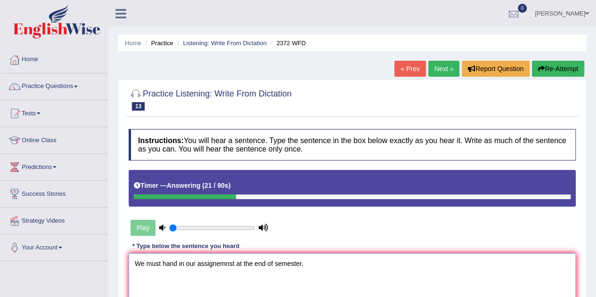
click at [227, 264] on textarea "We must hand in our assignemnst at the end of semester." at bounding box center [352, 299] width 447 height 91
click at [313, 263] on textarea "We must hand in our assignment assignments at the end of semester." at bounding box center [352, 299] width 447 height 91
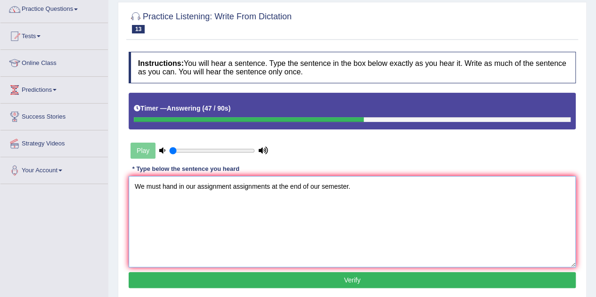
scroll to position [89, 0]
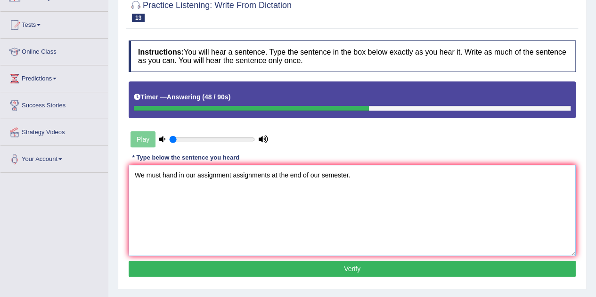
type textarea "We must hand in our assignment assignments at the end of our semester."
click at [328, 263] on button "Verify" at bounding box center [352, 269] width 447 height 16
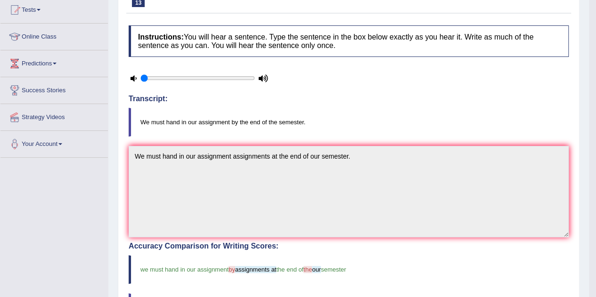
scroll to position [0, 0]
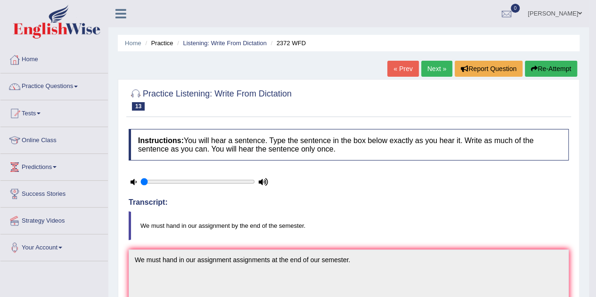
click at [43, 245] on link "Your Account" at bounding box center [53, 247] width 107 height 24
click at [36, 85] on link "Practice Questions" at bounding box center [53, 86] width 107 height 24
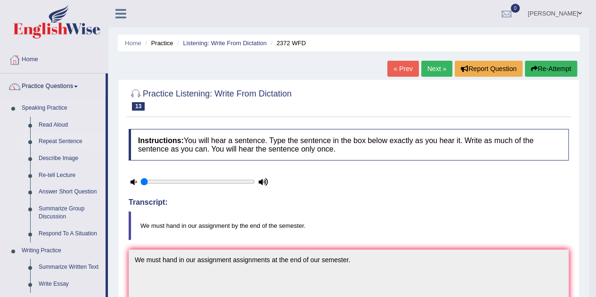
click at [58, 142] on link "Repeat Sentence" at bounding box center [69, 141] width 71 height 17
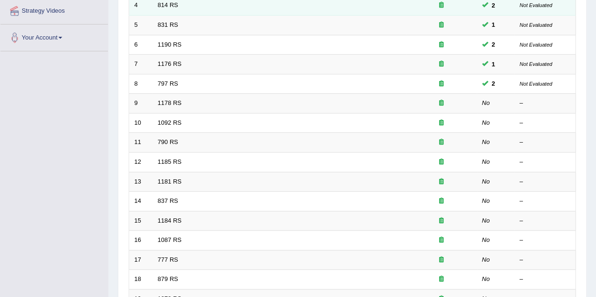
scroll to position [204, 0]
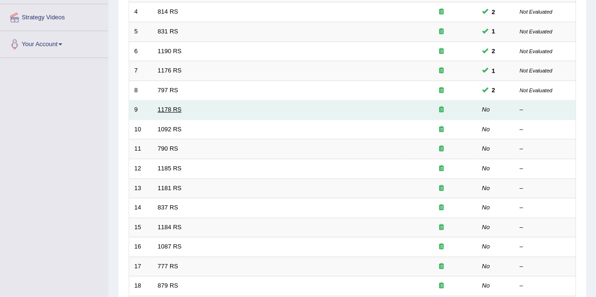
click at [164, 106] on link "1178 RS" at bounding box center [170, 109] width 24 height 7
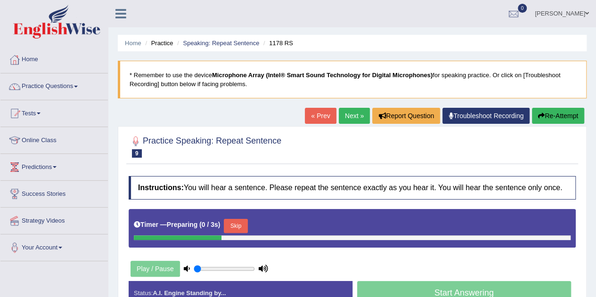
scroll to position [87, 0]
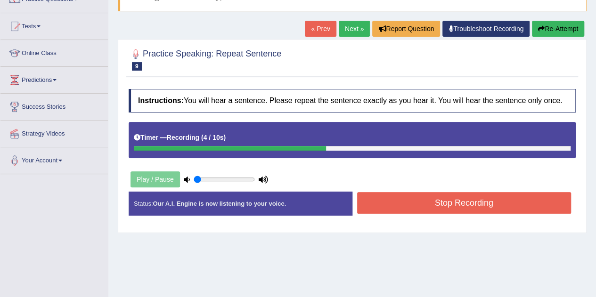
click at [383, 207] on button "Stop Recording" at bounding box center [464, 203] width 214 height 22
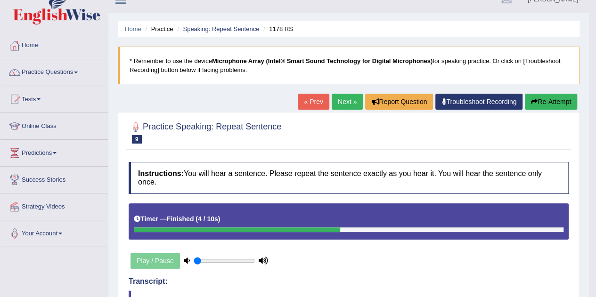
scroll to position [0, 0]
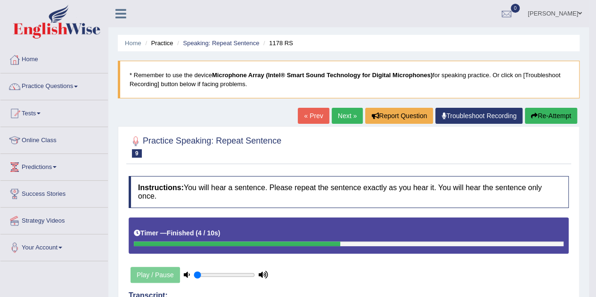
click at [343, 114] on link "Next »" at bounding box center [347, 116] width 31 height 16
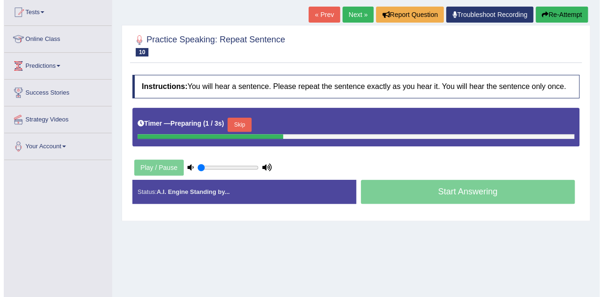
scroll to position [102, 0]
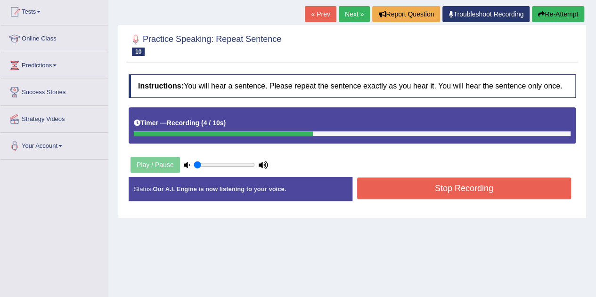
click at [428, 187] on button "Stop Recording" at bounding box center [464, 189] width 214 height 22
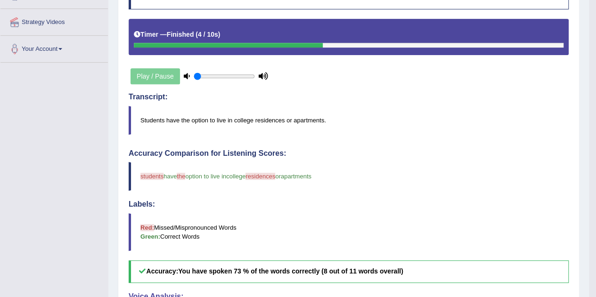
scroll to position [103, 0]
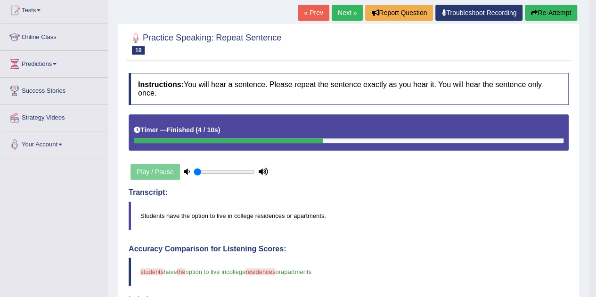
click at [341, 14] on link "Next »" at bounding box center [347, 13] width 31 height 16
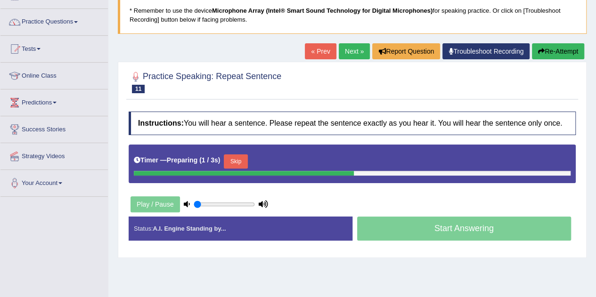
scroll to position [65, 0]
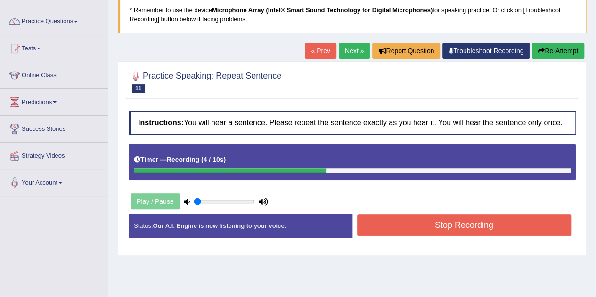
click at [384, 220] on button "Stop Recording" at bounding box center [464, 225] width 214 height 22
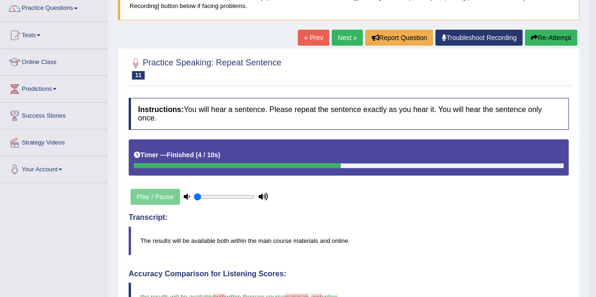
scroll to position [78, 0]
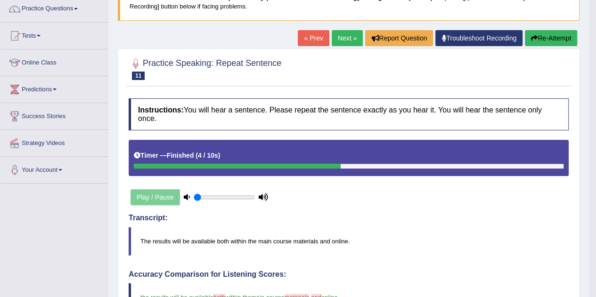
click at [338, 35] on link "Next »" at bounding box center [347, 38] width 31 height 16
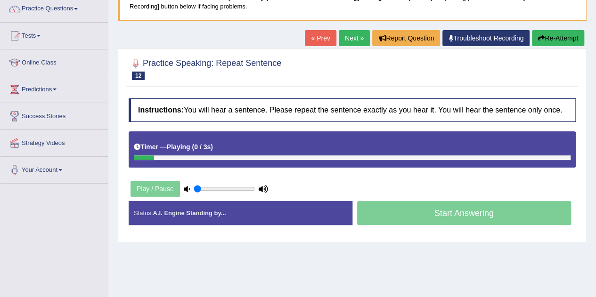
scroll to position [78, 0]
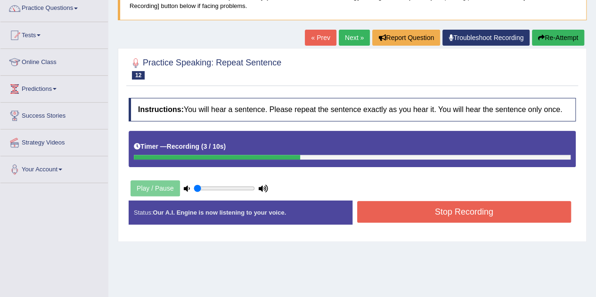
click at [393, 212] on button "Stop Recording" at bounding box center [464, 212] width 214 height 22
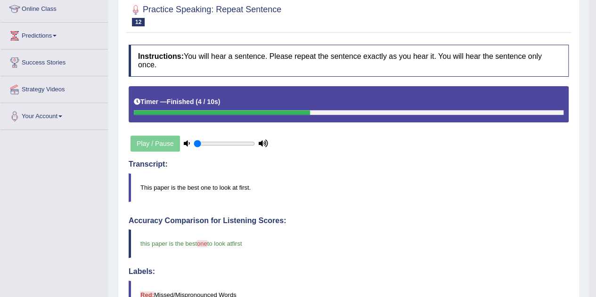
scroll to position [0, 0]
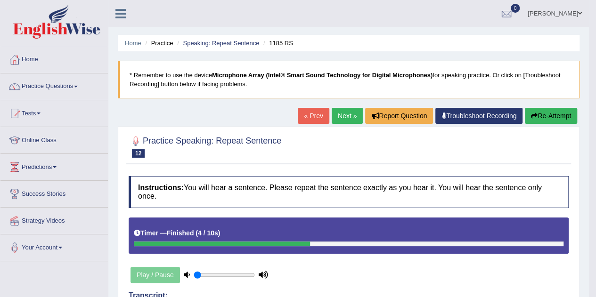
click at [349, 116] on link "Next »" at bounding box center [347, 116] width 31 height 16
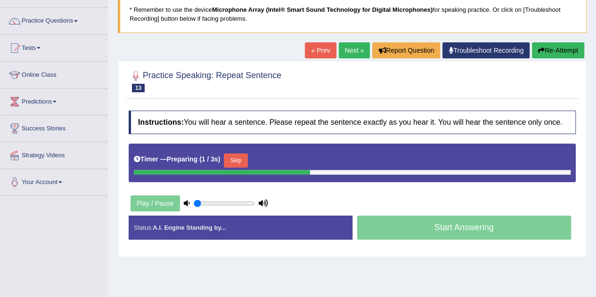
scroll to position [66, 0]
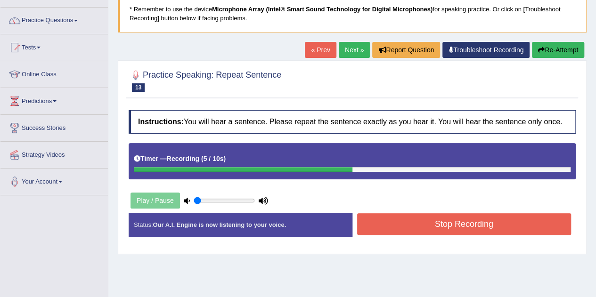
click at [412, 223] on button "Stop Recording" at bounding box center [464, 224] width 214 height 22
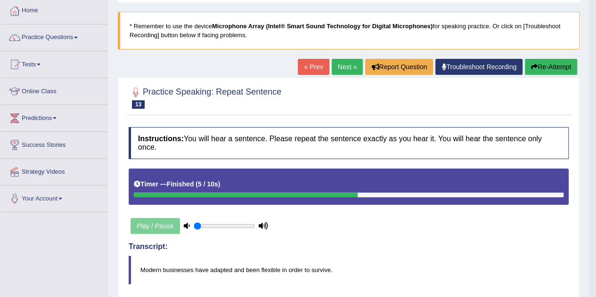
scroll to position [39, 0]
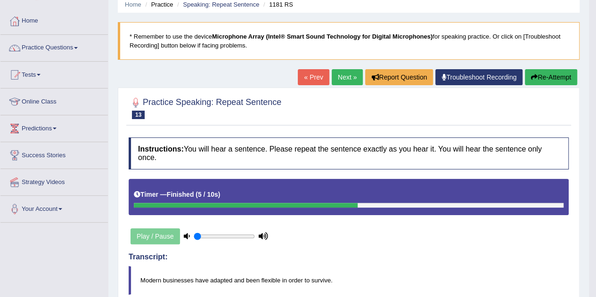
click at [341, 78] on link "Next »" at bounding box center [347, 77] width 31 height 16
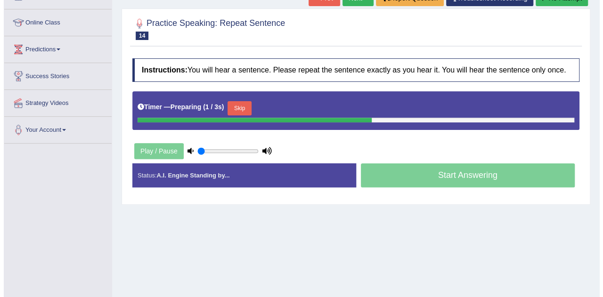
scroll to position [119, 0]
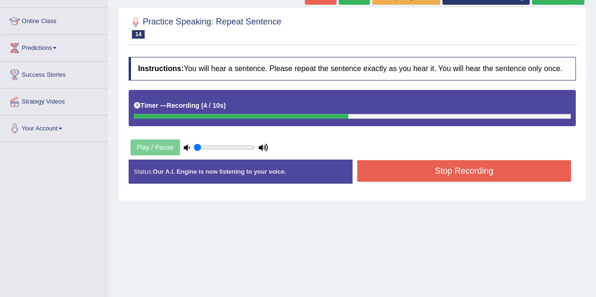
click at [390, 172] on button "Stop Recording" at bounding box center [464, 171] width 214 height 22
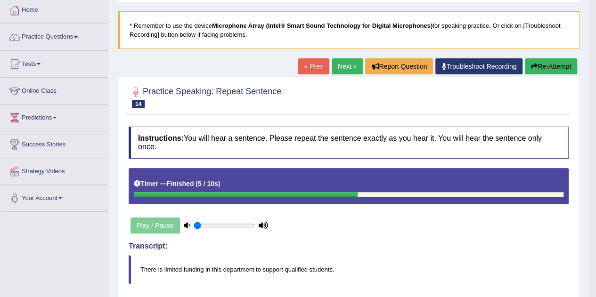
scroll to position [47, 0]
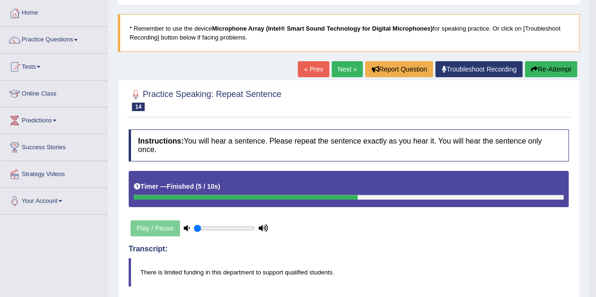
click at [339, 65] on link "Next »" at bounding box center [347, 69] width 31 height 16
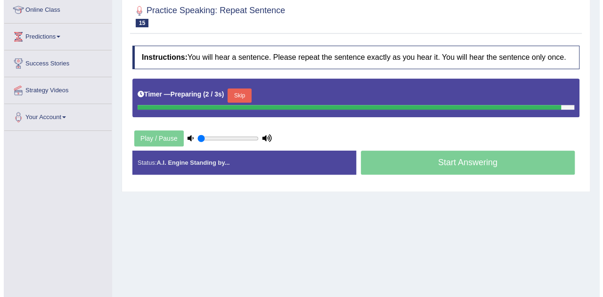
scroll to position [131, 0]
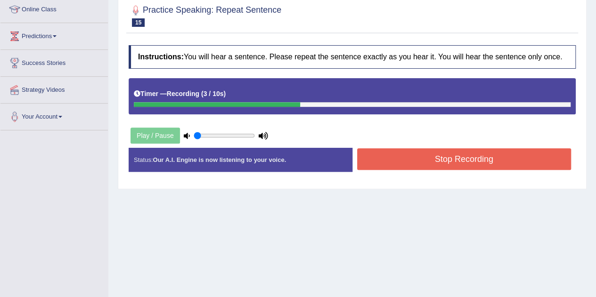
click at [434, 155] on button "Stop Recording" at bounding box center [464, 159] width 214 height 22
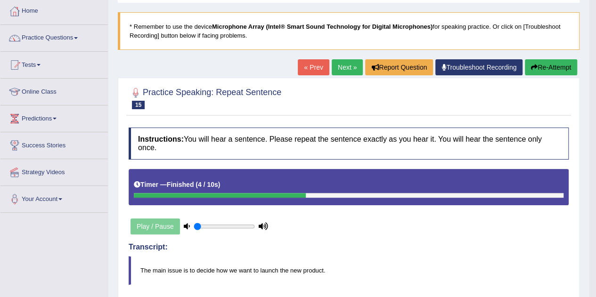
scroll to position [0, 0]
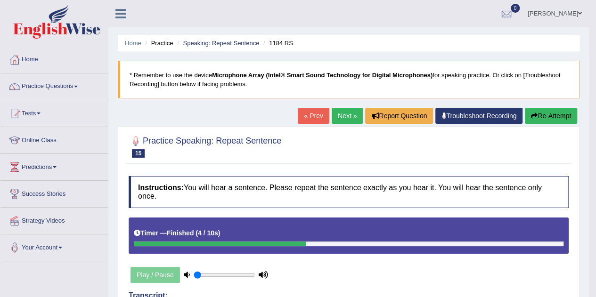
click at [348, 113] on link "Next »" at bounding box center [347, 116] width 31 height 16
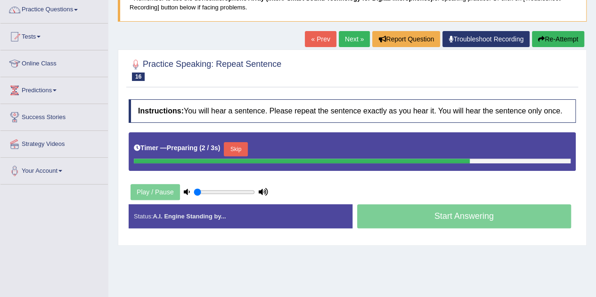
scroll to position [80, 0]
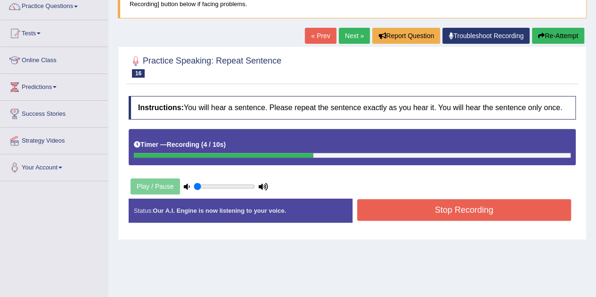
click at [376, 213] on button "Stop Recording" at bounding box center [464, 210] width 214 height 22
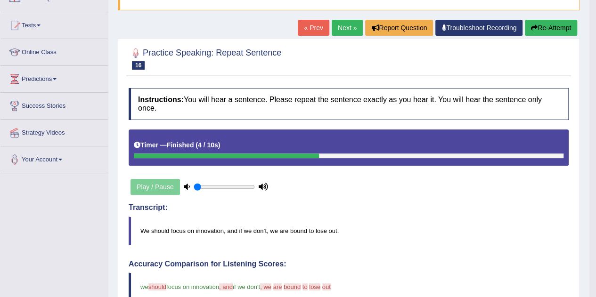
scroll to position [84, 0]
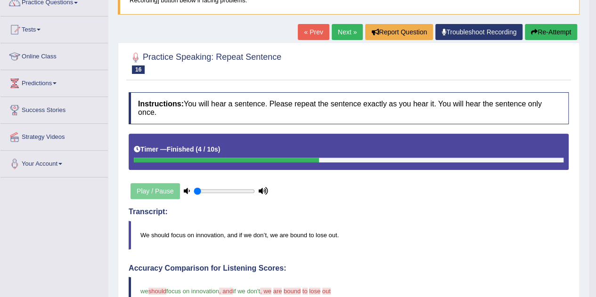
click at [340, 32] on link "Next »" at bounding box center [347, 32] width 31 height 16
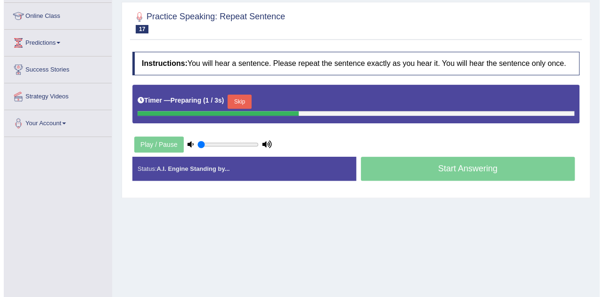
scroll to position [125, 0]
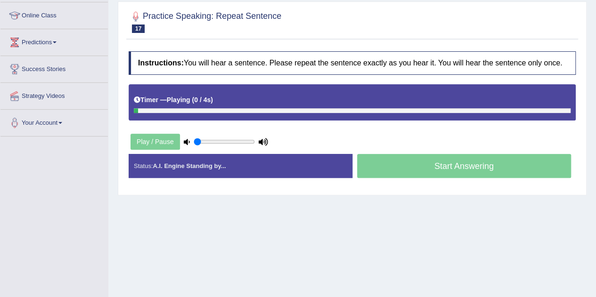
click at [386, 164] on div "Start Answering" at bounding box center [464, 167] width 224 height 26
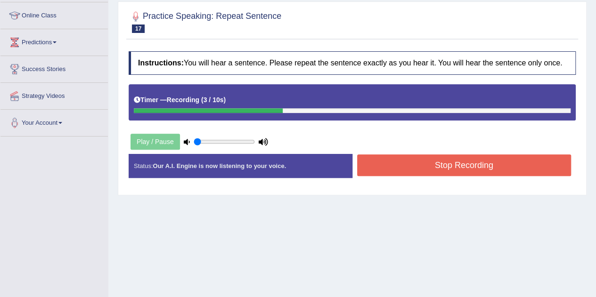
click at [386, 164] on button "Stop Recording" at bounding box center [464, 166] width 214 height 22
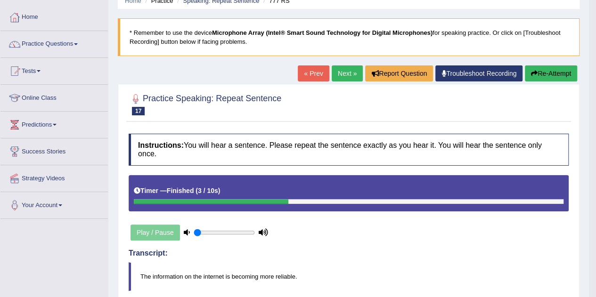
scroll to position [18, 0]
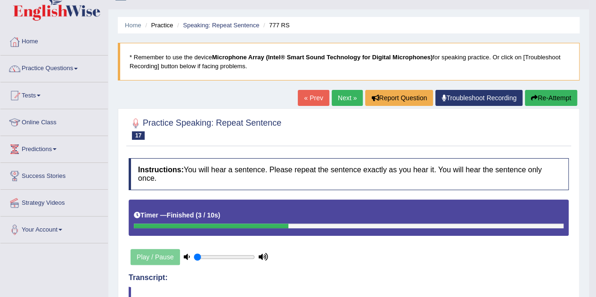
click at [343, 98] on link "Next »" at bounding box center [347, 98] width 31 height 16
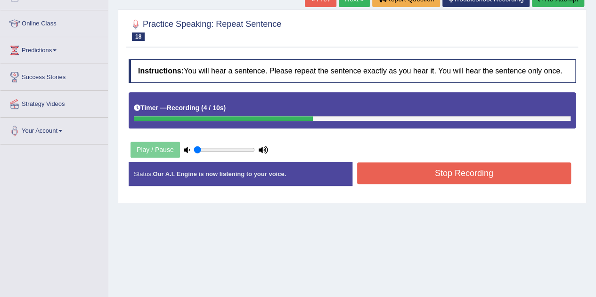
click at [398, 170] on button "Stop Recording" at bounding box center [464, 174] width 214 height 22
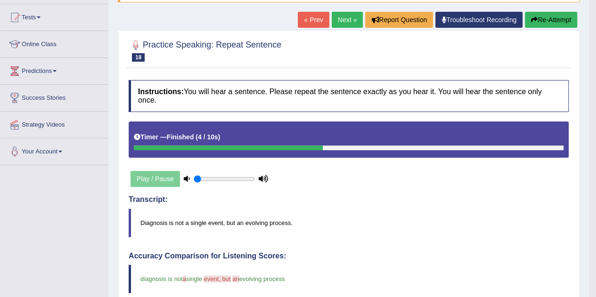
scroll to position [91, 0]
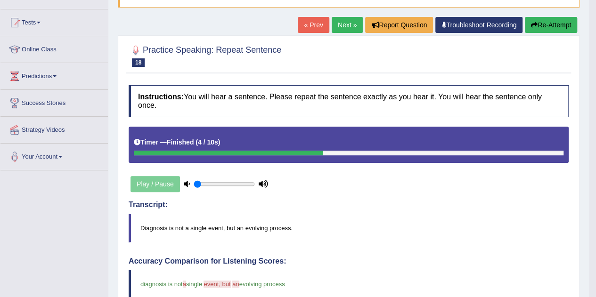
click at [335, 29] on link "Next »" at bounding box center [347, 25] width 31 height 16
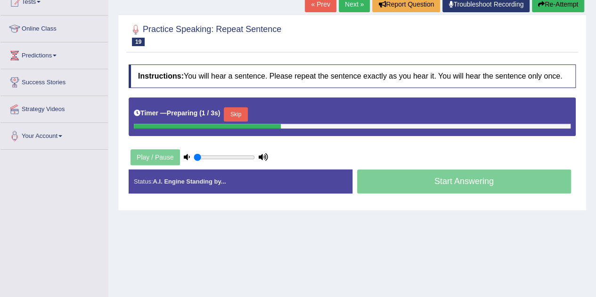
scroll to position [113, 0]
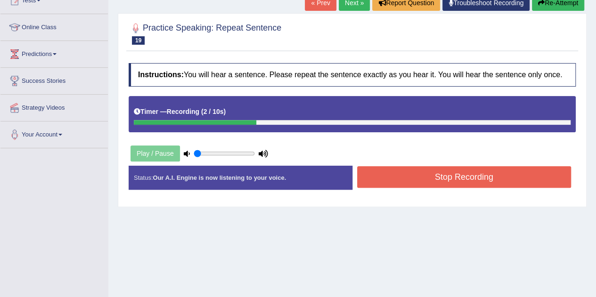
click at [394, 174] on button "Stop Recording" at bounding box center [464, 177] width 214 height 22
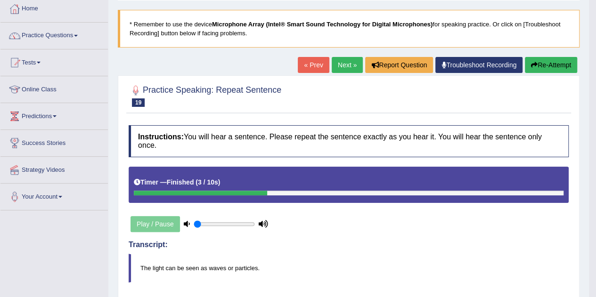
scroll to position [50, 0]
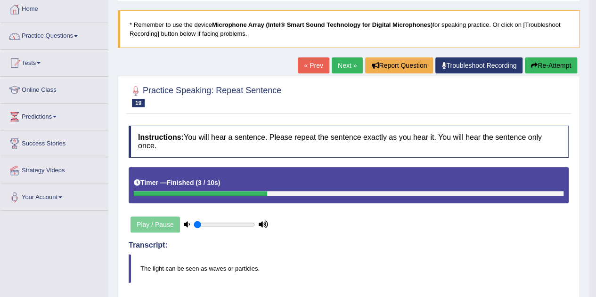
click at [344, 66] on link "Next »" at bounding box center [347, 65] width 31 height 16
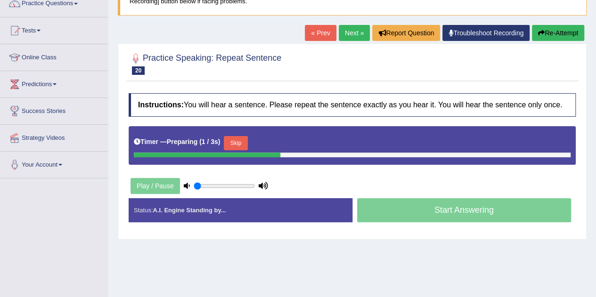
scroll to position [85, 0]
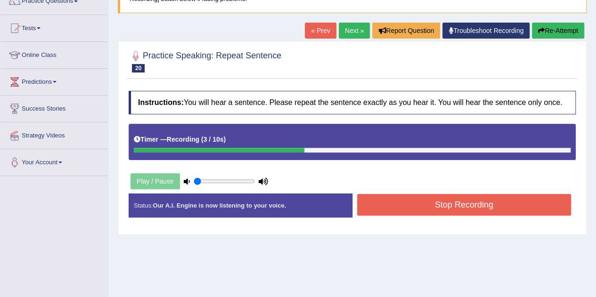
click at [401, 199] on button "Stop Recording" at bounding box center [464, 205] width 214 height 22
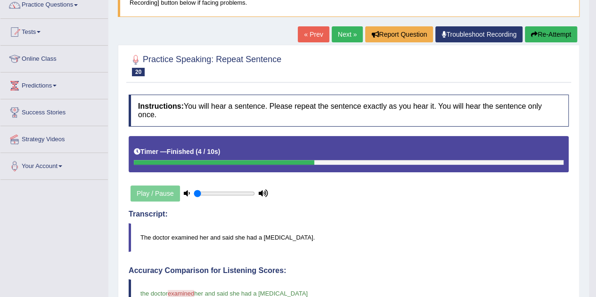
scroll to position [70, 0]
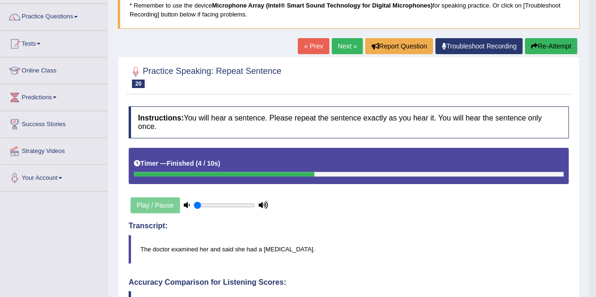
click at [340, 43] on link "Next »" at bounding box center [347, 46] width 31 height 16
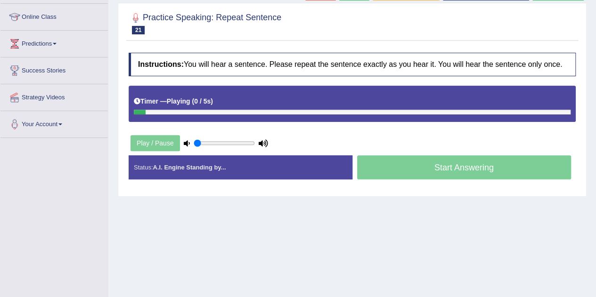
scroll to position [125, 0]
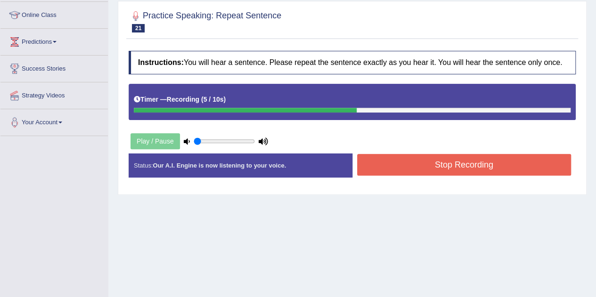
click at [397, 158] on button "Stop Recording" at bounding box center [464, 165] width 214 height 22
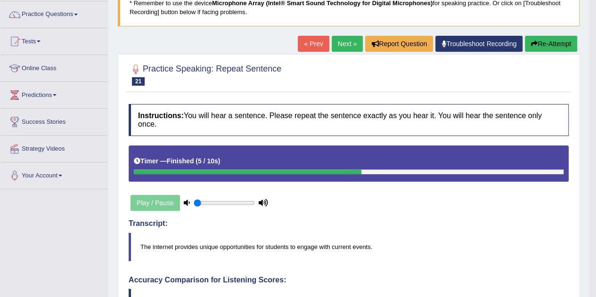
scroll to position [71, 0]
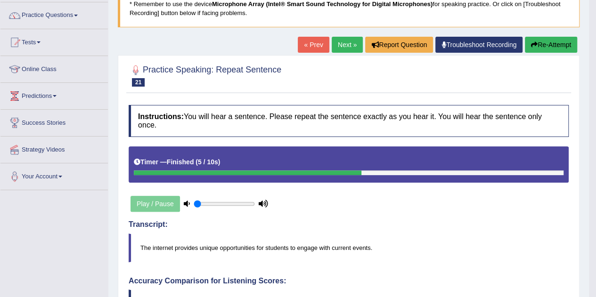
click at [352, 48] on link "Next »" at bounding box center [347, 45] width 31 height 16
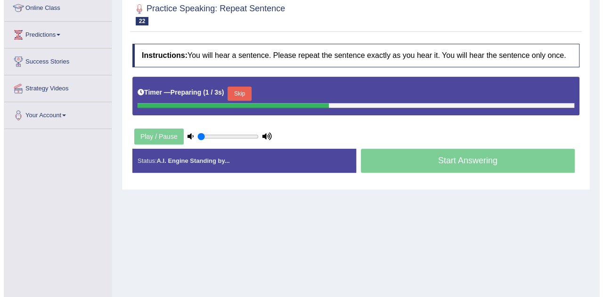
scroll to position [133, 0]
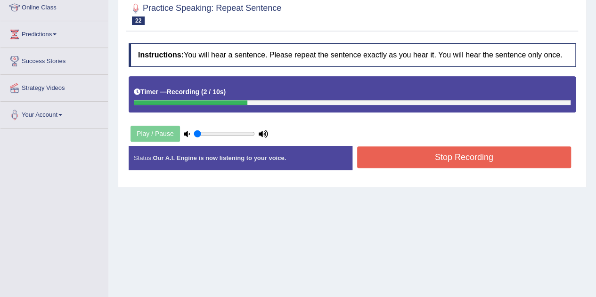
click at [396, 158] on button "Stop Recording" at bounding box center [464, 158] width 214 height 22
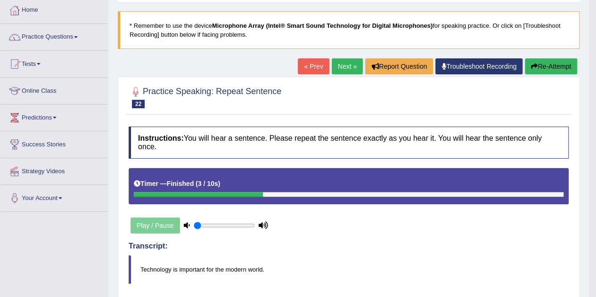
scroll to position [40, 0]
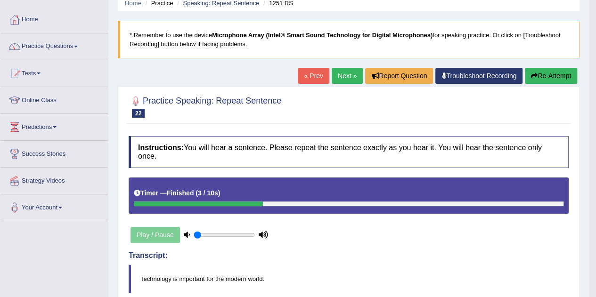
click at [341, 74] on link "Next »" at bounding box center [347, 76] width 31 height 16
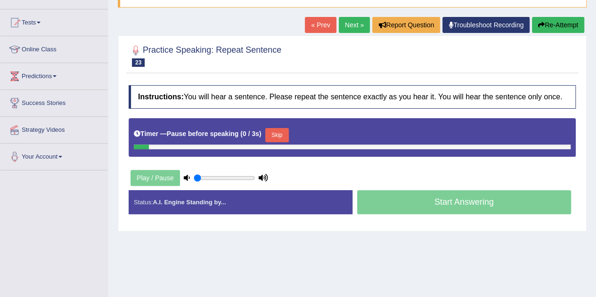
scroll to position [94, 0]
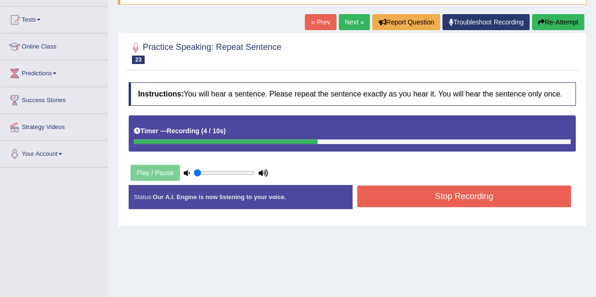
click at [365, 203] on button "Stop Recording" at bounding box center [464, 197] width 214 height 22
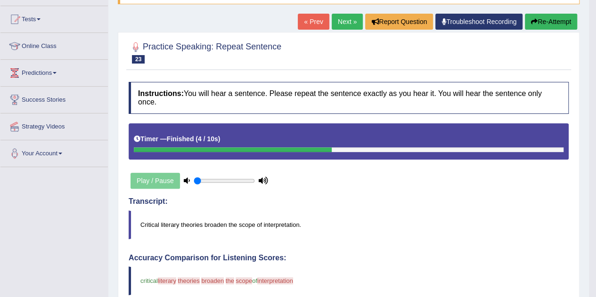
scroll to position [90, 0]
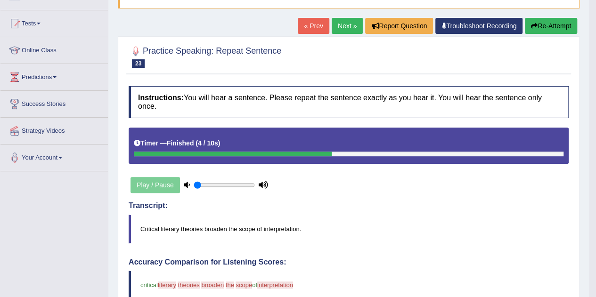
click at [541, 25] on button "Re-Attempt" at bounding box center [551, 26] width 52 height 16
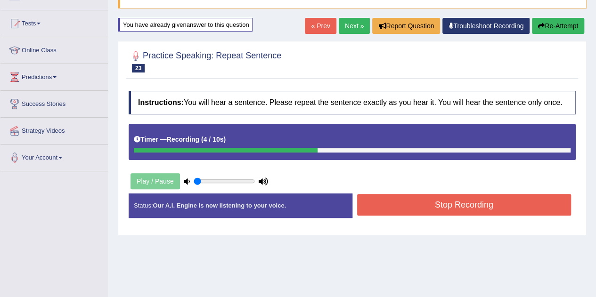
click at [402, 210] on button "Stop Recording" at bounding box center [464, 205] width 214 height 22
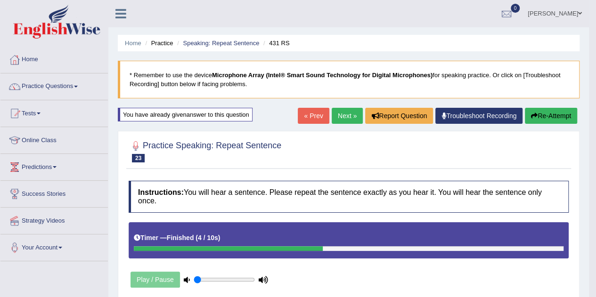
click at [336, 117] on link "Next »" at bounding box center [347, 116] width 31 height 16
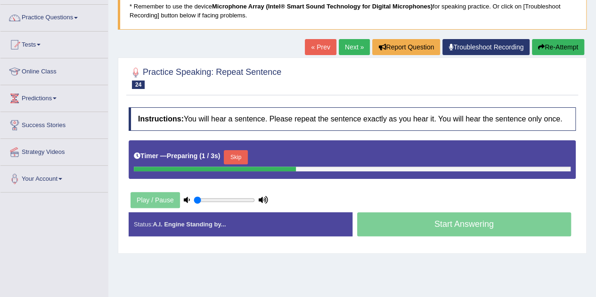
scroll to position [70, 0]
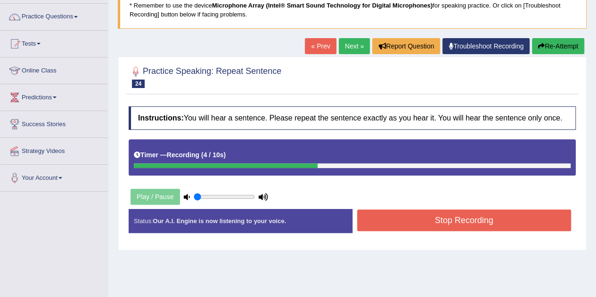
click at [415, 213] on button "Stop Recording" at bounding box center [464, 221] width 214 height 22
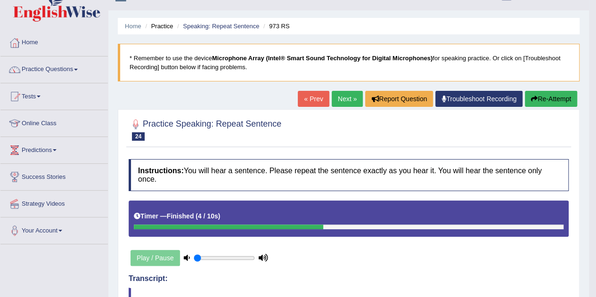
scroll to position [15, 0]
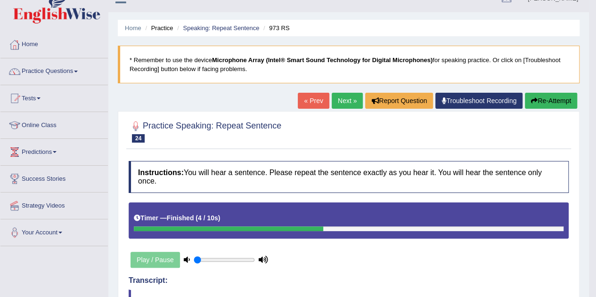
click at [343, 101] on link "Next »" at bounding box center [347, 101] width 31 height 16
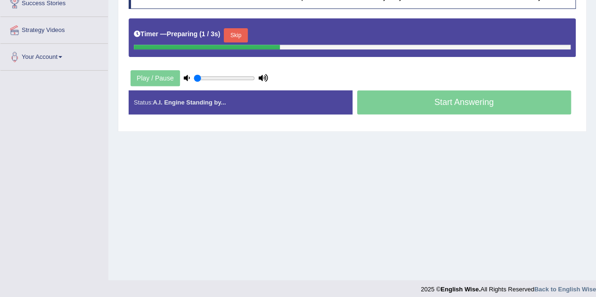
scroll to position [197, 0]
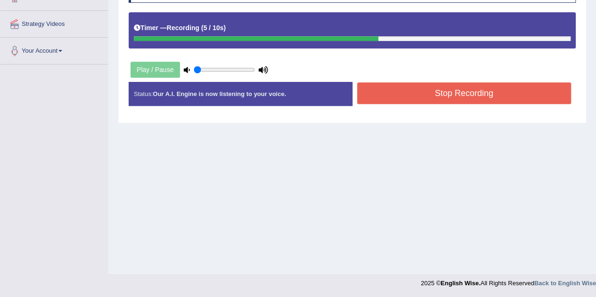
click at [455, 98] on button "Stop Recording" at bounding box center [464, 93] width 214 height 22
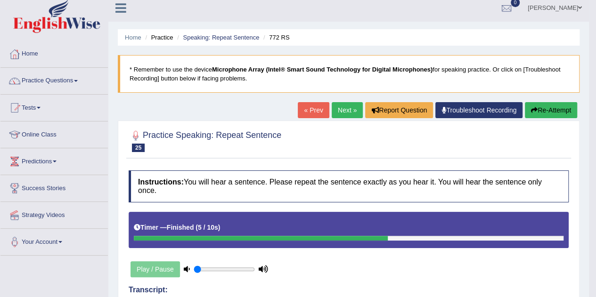
scroll to position [0, 0]
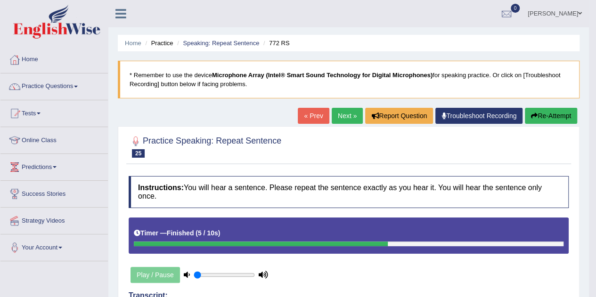
click at [344, 113] on link "Next »" at bounding box center [347, 116] width 31 height 16
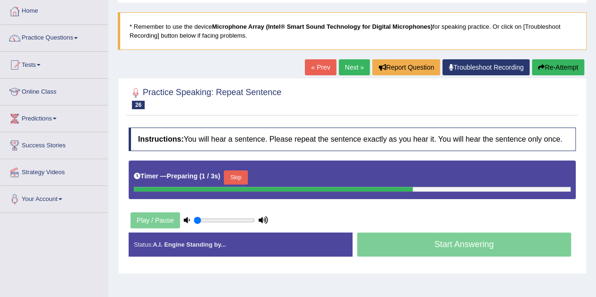
scroll to position [50, 0]
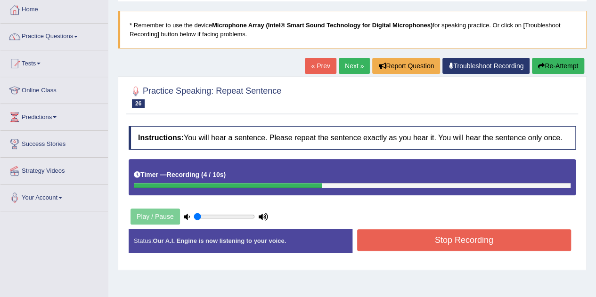
click at [422, 234] on button "Stop Recording" at bounding box center [464, 240] width 214 height 22
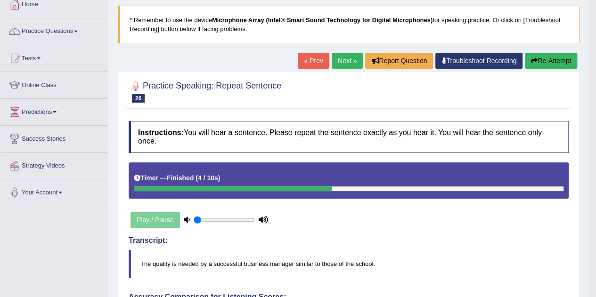
scroll to position [54, 0]
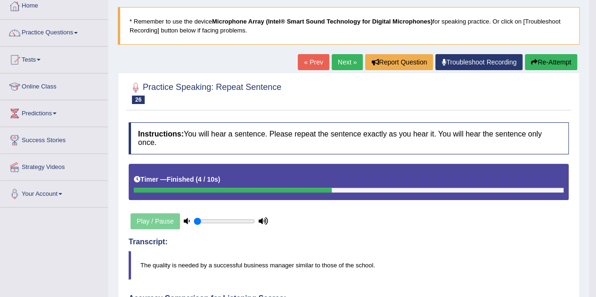
click at [333, 61] on link "Next »" at bounding box center [347, 62] width 31 height 16
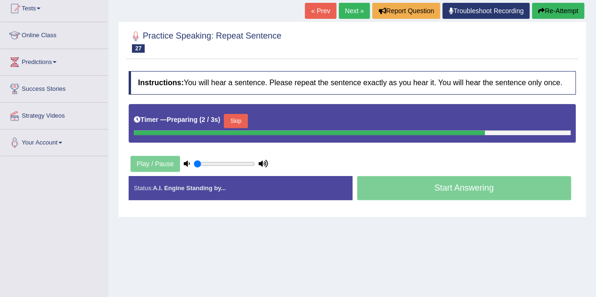
scroll to position [106, 0]
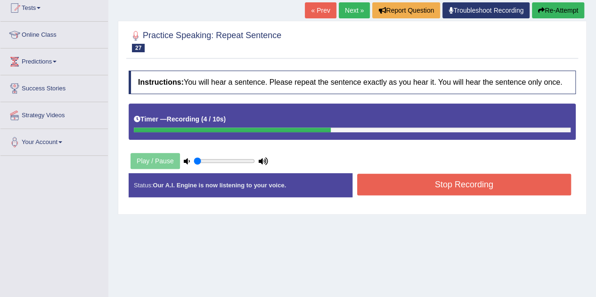
click at [397, 180] on button "Stop Recording" at bounding box center [464, 185] width 214 height 22
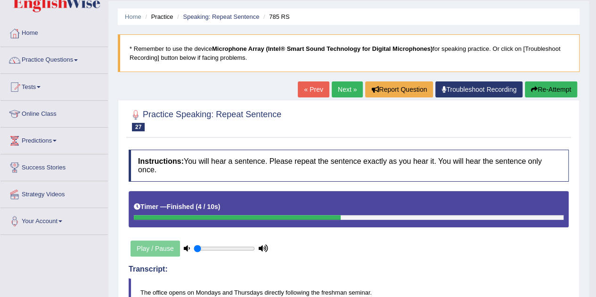
scroll to position [24, 0]
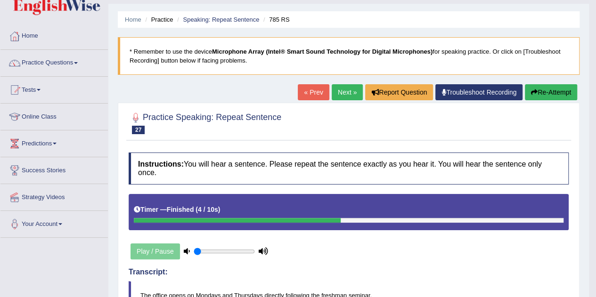
click at [332, 93] on link "Next »" at bounding box center [347, 92] width 31 height 16
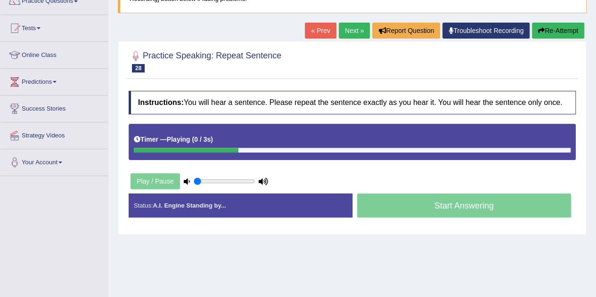
scroll to position [86, 0]
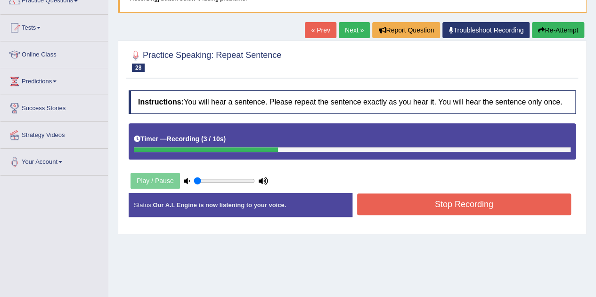
click at [393, 209] on button "Stop Recording" at bounding box center [464, 205] width 214 height 22
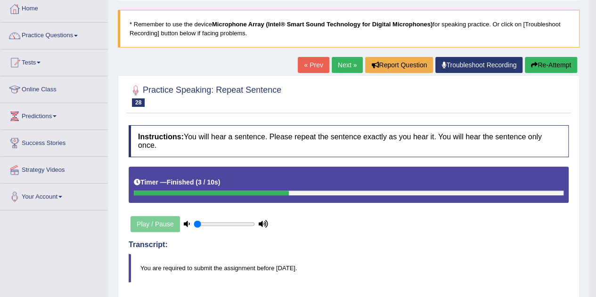
scroll to position [50, 0]
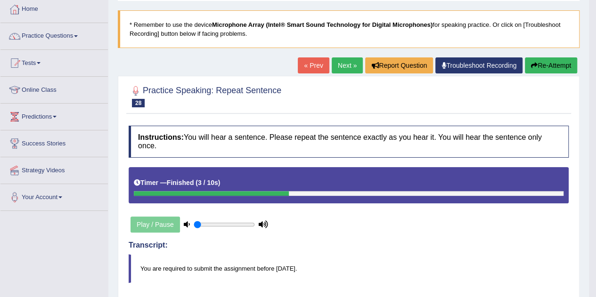
click at [342, 62] on link "Next »" at bounding box center [347, 65] width 31 height 16
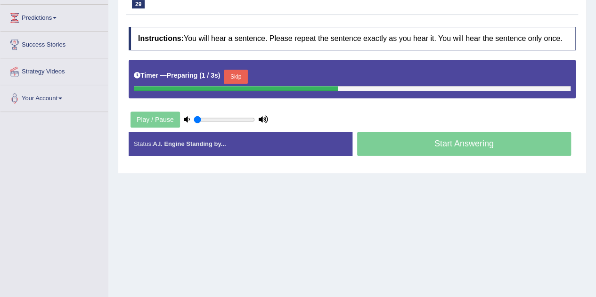
scroll to position [162, 0]
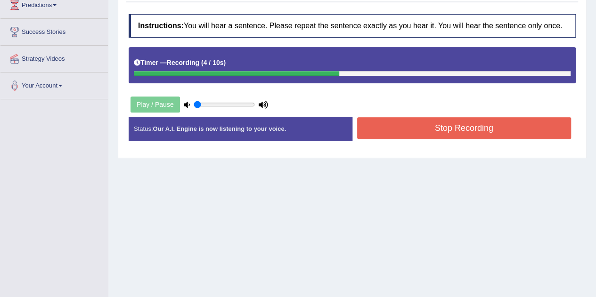
click at [410, 126] on button "Stop Recording" at bounding box center [464, 128] width 214 height 22
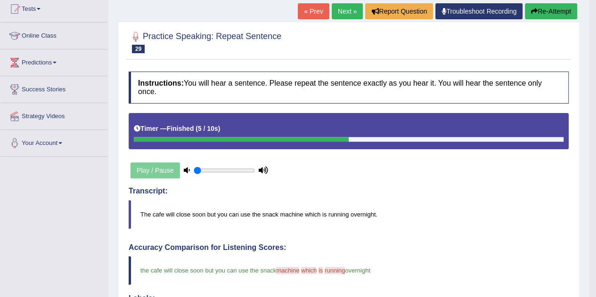
scroll to position [104, 0]
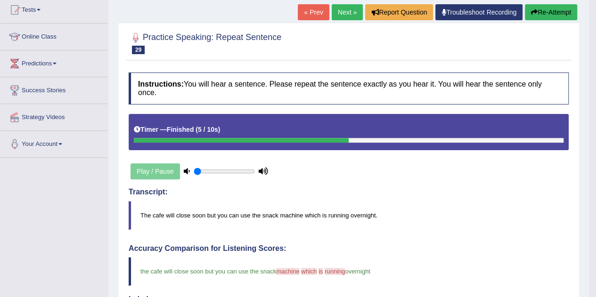
click at [349, 9] on link "Next »" at bounding box center [347, 12] width 31 height 16
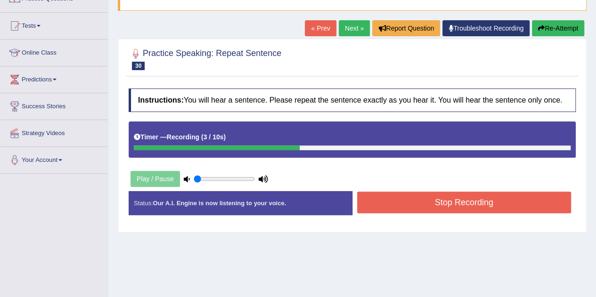
click at [451, 209] on button "Stop Recording" at bounding box center [464, 203] width 214 height 22
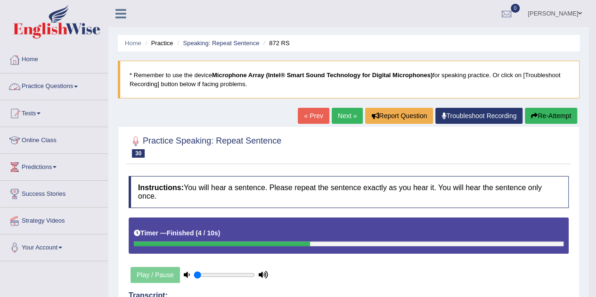
click at [59, 89] on link "Practice Questions" at bounding box center [53, 86] width 107 height 24
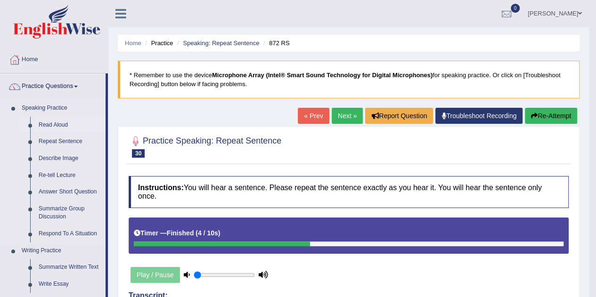
click at [56, 127] on link "Read Aloud" at bounding box center [69, 125] width 71 height 17
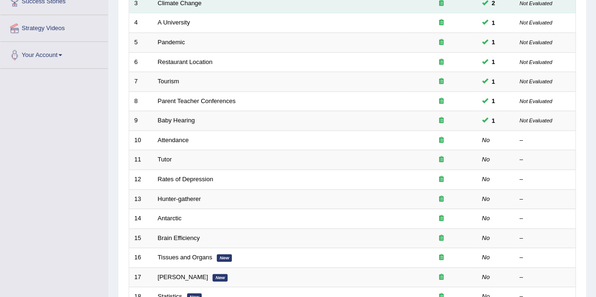
scroll to position [193, 0]
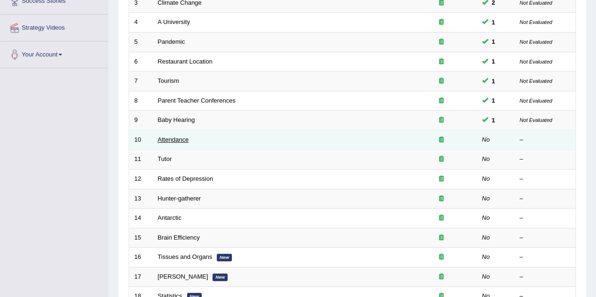
click at [168, 137] on link "Attendance" at bounding box center [173, 139] width 31 height 7
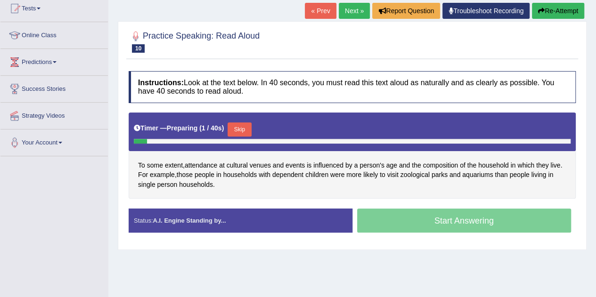
scroll to position [107, 0]
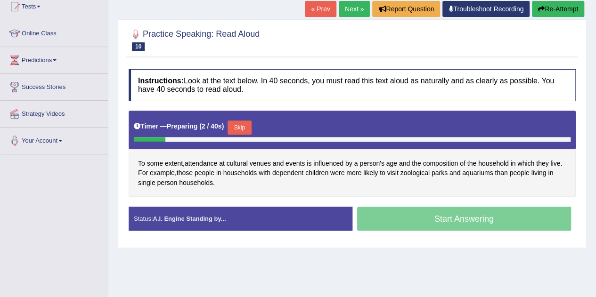
click at [245, 124] on button "Skip" at bounding box center [240, 128] width 24 height 14
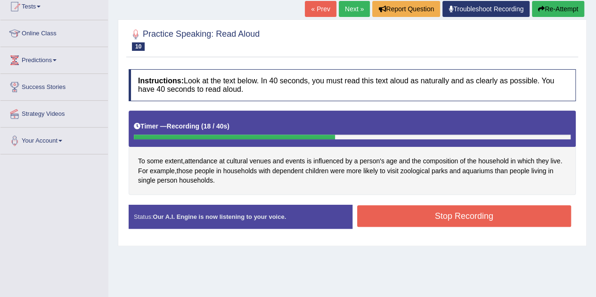
click at [392, 209] on button "Stop Recording" at bounding box center [464, 216] width 214 height 22
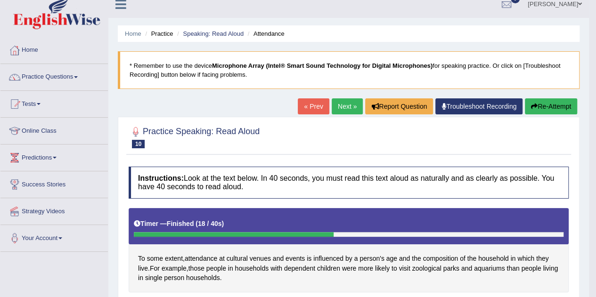
scroll to position [9, 0]
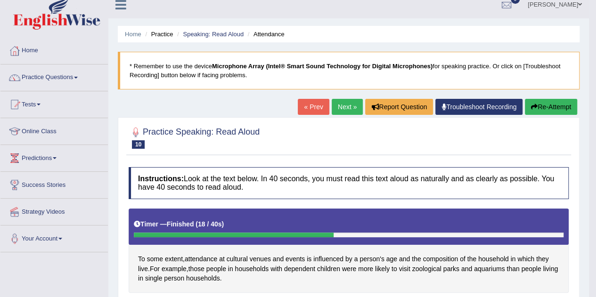
click at [344, 108] on link "Next »" at bounding box center [347, 107] width 31 height 16
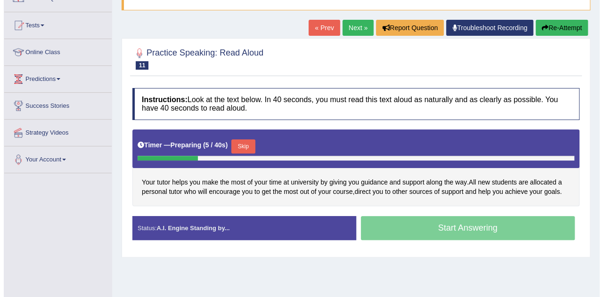
scroll to position [89, 0]
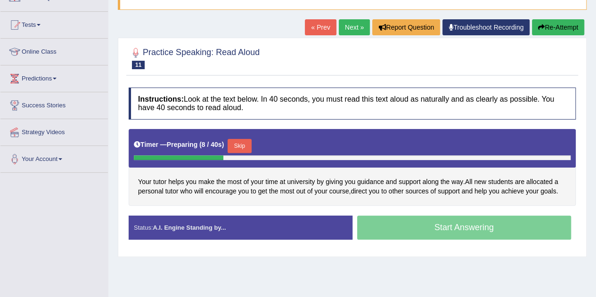
click at [236, 145] on button "Skip" at bounding box center [240, 146] width 24 height 14
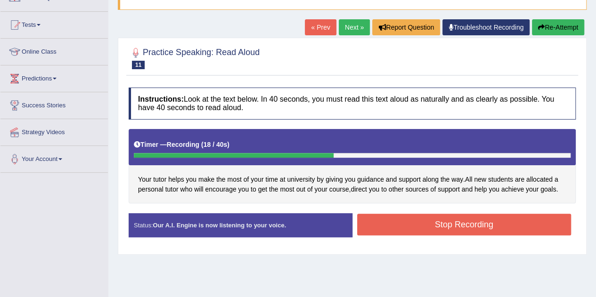
click at [408, 219] on button "Stop Recording" at bounding box center [464, 225] width 214 height 22
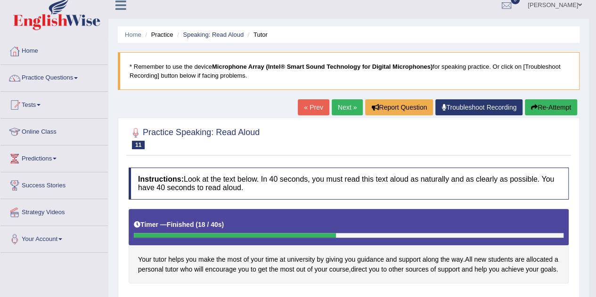
scroll to position [0, 0]
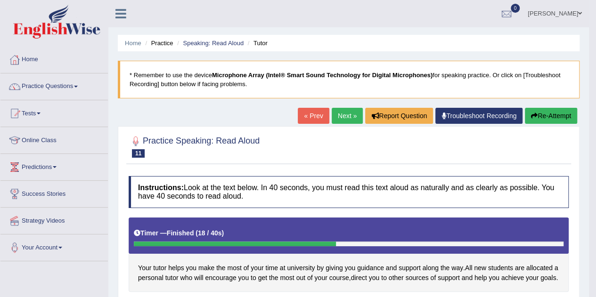
click at [343, 116] on link "Next »" at bounding box center [347, 116] width 31 height 16
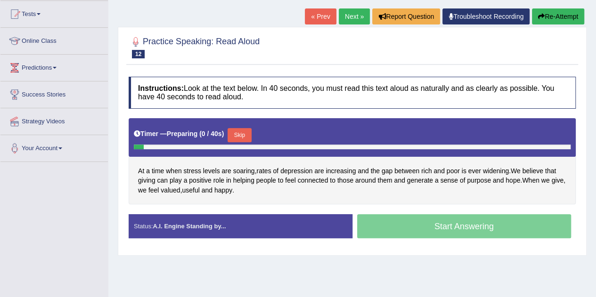
scroll to position [100, 0]
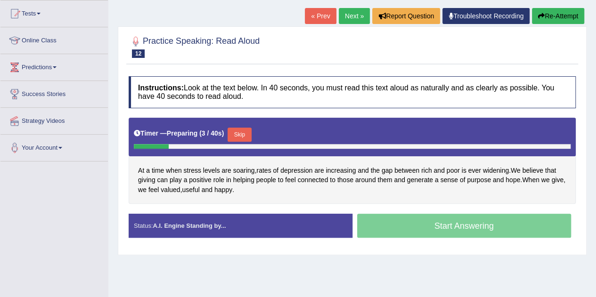
click at [246, 132] on button "Skip" at bounding box center [240, 135] width 24 height 14
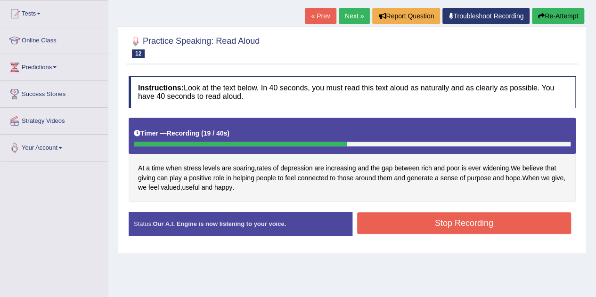
click at [391, 222] on button "Stop Recording" at bounding box center [464, 224] width 214 height 22
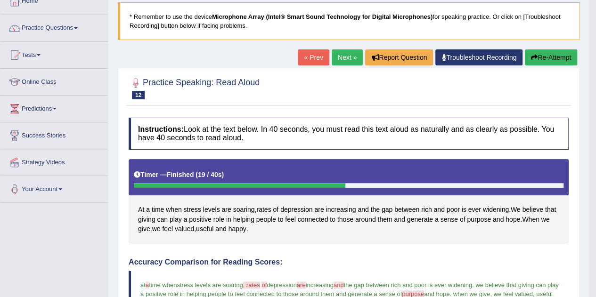
scroll to position [0, 0]
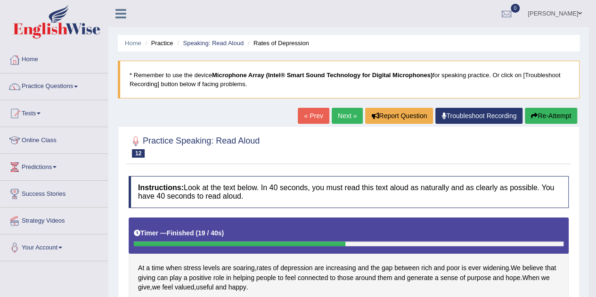
click at [346, 112] on link "Next »" at bounding box center [347, 116] width 31 height 16
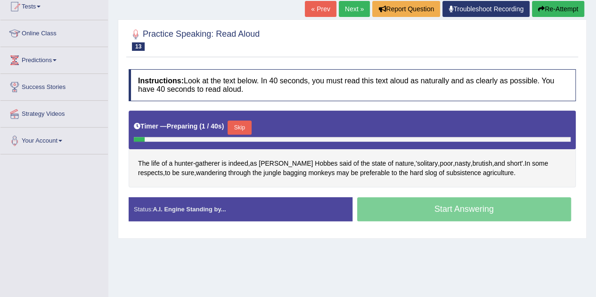
scroll to position [107, 0]
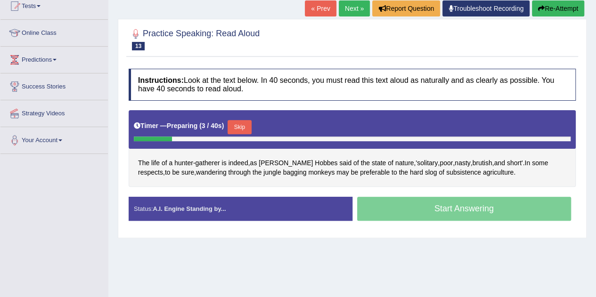
click at [241, 124] on button "Skip" at bounding box center [240, 127] width 24 height 14
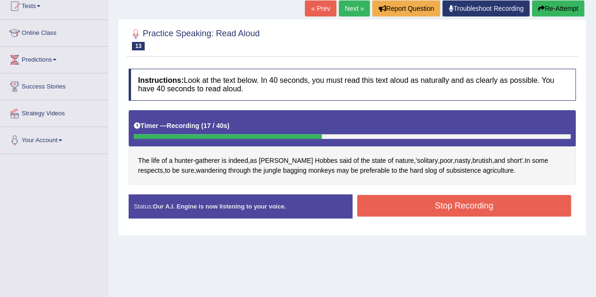
click at [468, 205] on button "Stop Recording" at bounding box center [464, 206] width 214 height 22
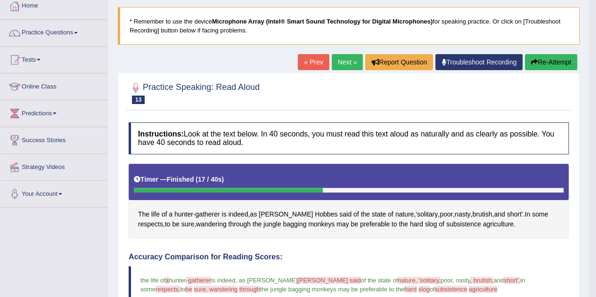
scroll to position [50, 0]
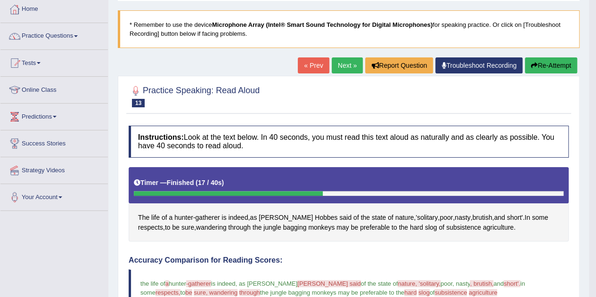
click at [555, 67] on button "Re-Attempt" at bounding box center [551, 65] width 52 height 16
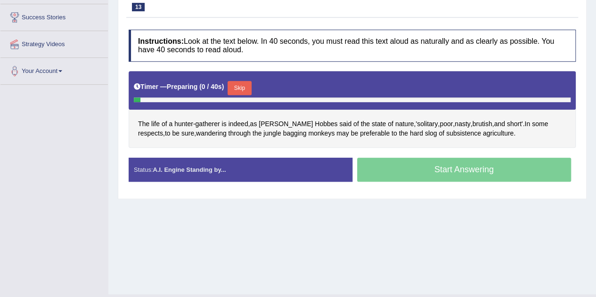
scroll to position [180, 0]
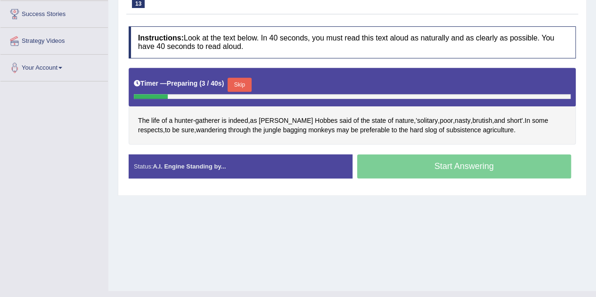
click at [239, 82] on button "Skip" at bounding box center [240, 85] width 24 height 14
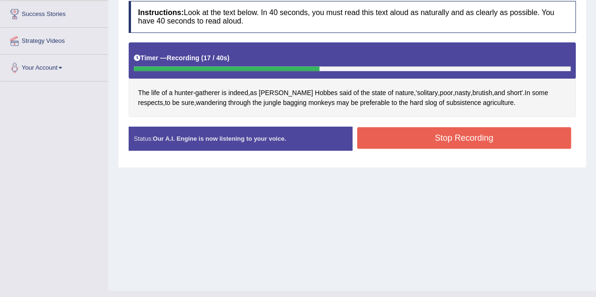
click at [451, 138] on button "Stop Recording" at bounding box center [464, 138] width 214 height 22
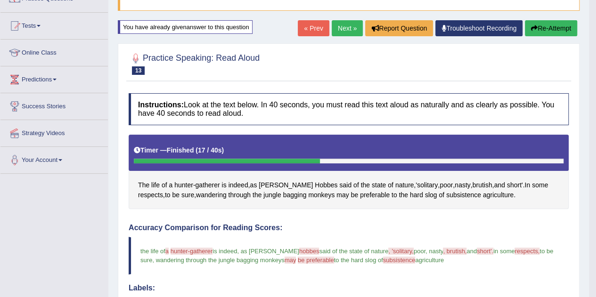
scroll to position [87, 0]
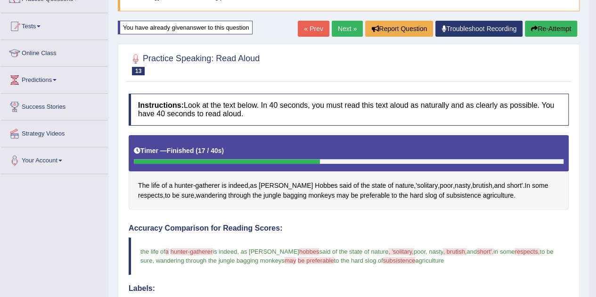
click at [342, 30] on link "Next »" at bounding box center [347, 29] width 31 height 16
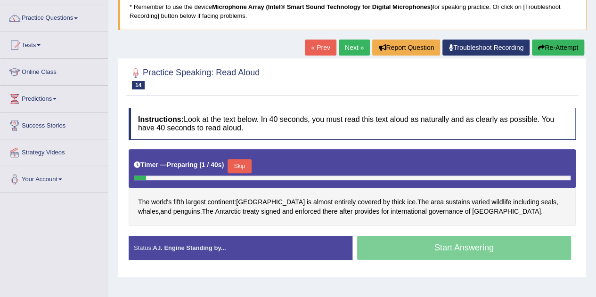
scroll to position [71, 0]
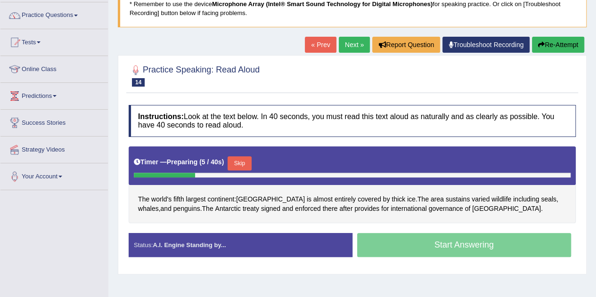
click at [246, 165] on button "Skip" at bounding box center [240, 163] width 24 height 14
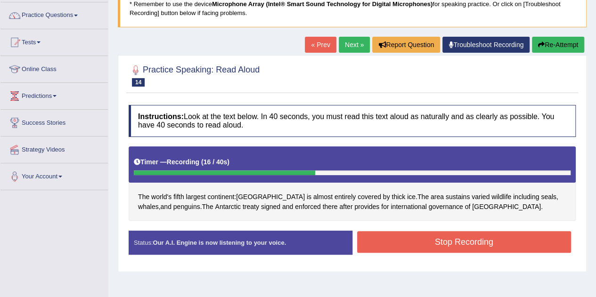
click at [489, 237] on button "Stop Recording" at bounding box center [464, 242] width 214 height 22
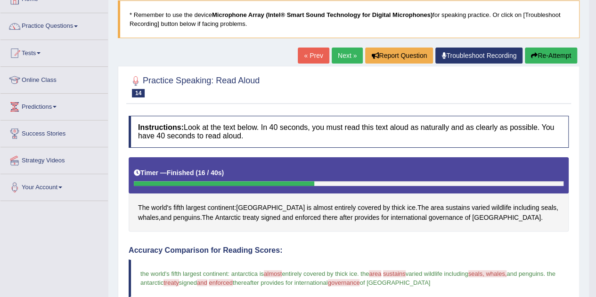
scroll to position [59, 0]
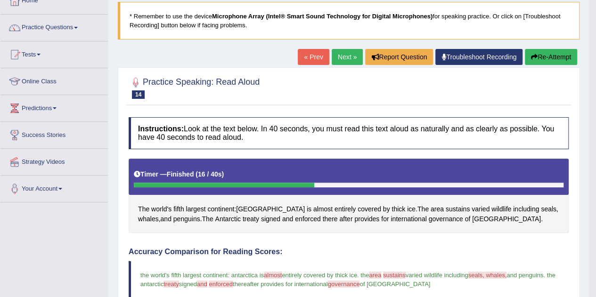
click at [332, 54] on link "Next »" at bounding box center [347, 57] width 31 height 16
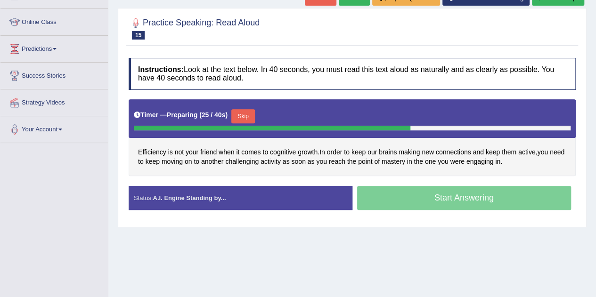
click at [241, 110] on button "Skip" at bounding box center [243, 116] width 24 height 14
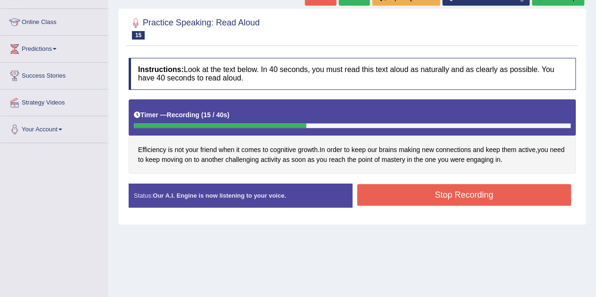
click at [491, 193] on button "Stop Recording" at bounding box center [464, 195] width 214 height 22
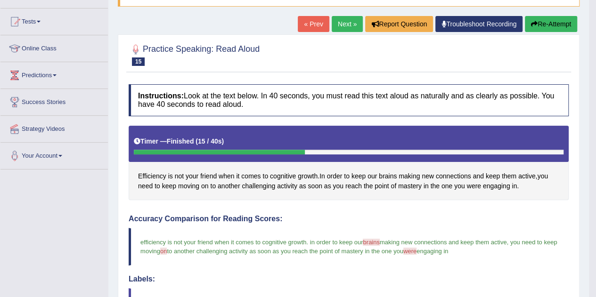
scroll to position [86, 0]
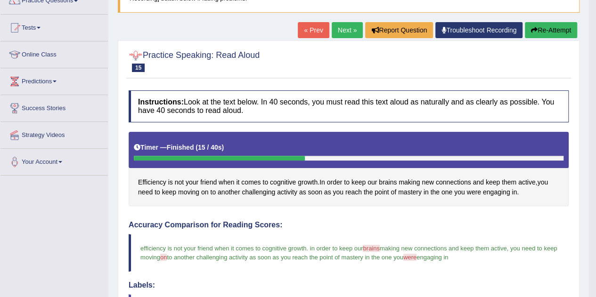
click at [340, 30] on link "Next »" at bounding box center [347, 30] width 31 height 16
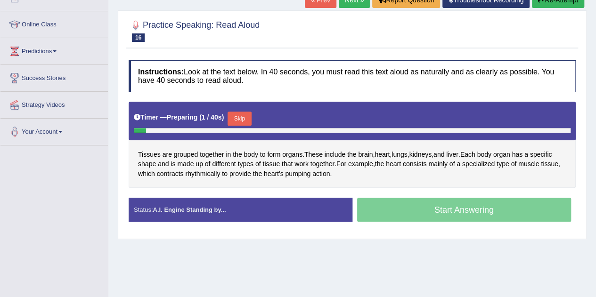
scroll to position [123, 0]
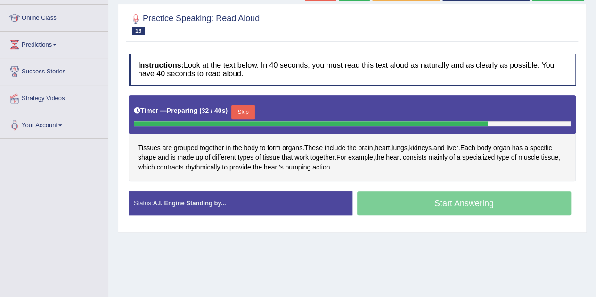
click at [245, 114] on button "Skip" at bounding box center [243, 112] width 24 height 14
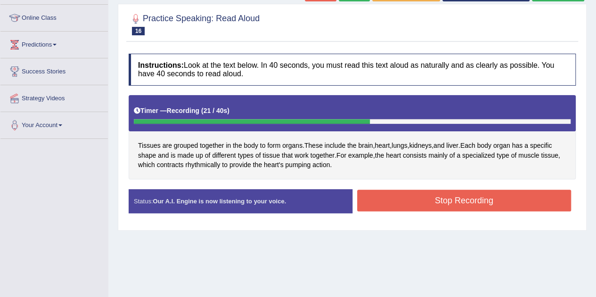
click at [410, 200] on button "Stop Recording" at bounding box center [464, 201] width 214 height 22
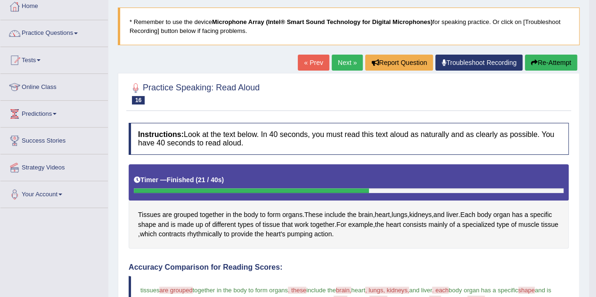
scroll to position [0, 0]
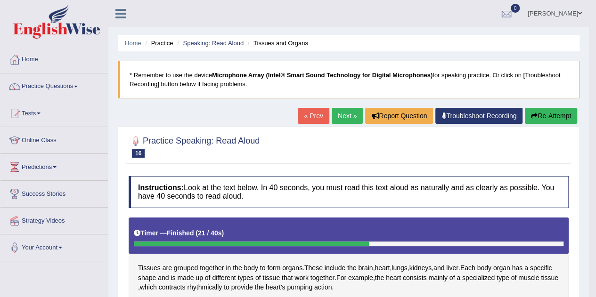
click at [337, 115] on link "Next »" at bounding box center [347, 116] width 31 height 16
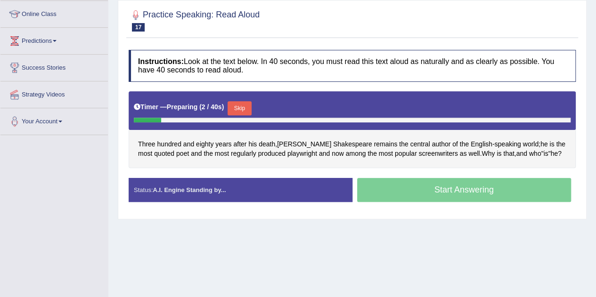
click at [233, 106] on button "Skip" at bounding box center [240, 108] width 24 height 14
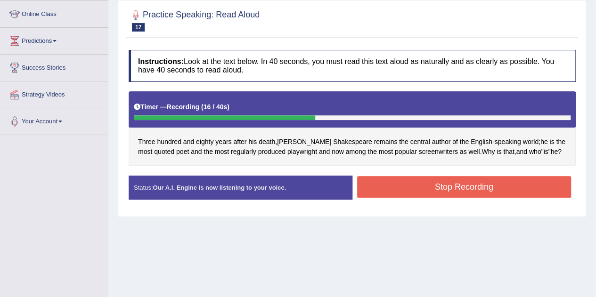
click at [507, 187] on button "Stop Recording" at bounding box center [464, 187] width 214 height 22
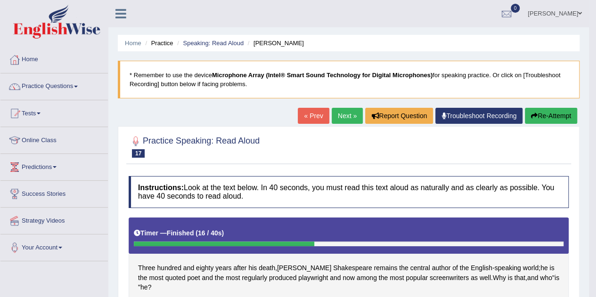
click at [345, 116] on link "Next »" at bounding box center [347, 116] width 31 height 16
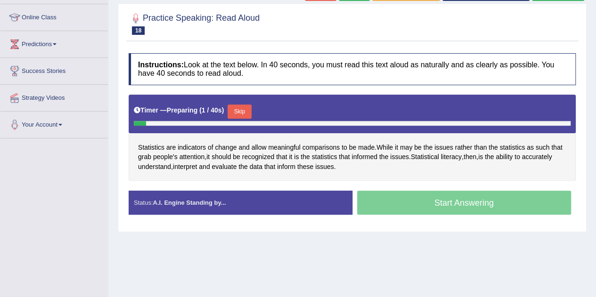
scroll to position [125, 0]
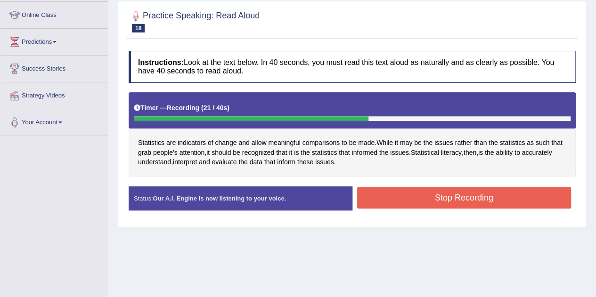
click at [419, 206] on button "Stop Recording" at bounding box center [464, 198] width 214 height 22
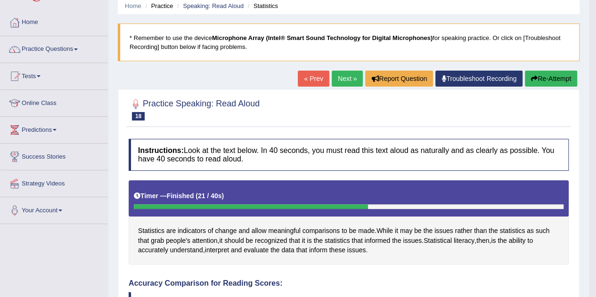
scroll to position [33, 0]
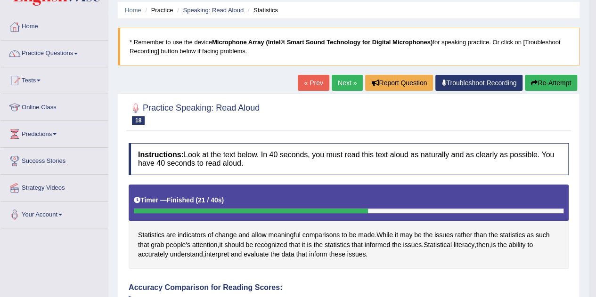
click at [468, 79] on link "Troubleshoot Recording" at bounding box center [478, 83] width 87 height 16
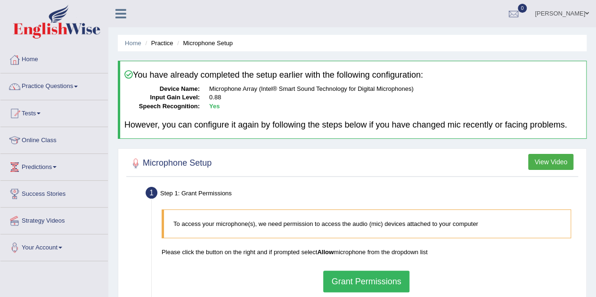
click at [166, 44] on li "Practice" at bounding box center [158, 43] width 30 height 9
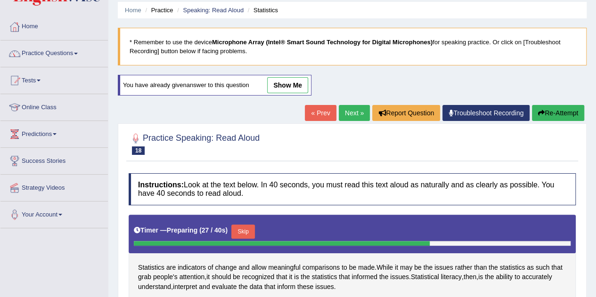
click at [356, 112] on link "Next »" at bounding box center [354, 113] width 31 height 16
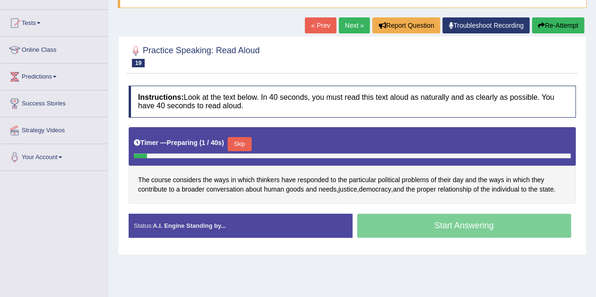
scroll to position [92, 0]
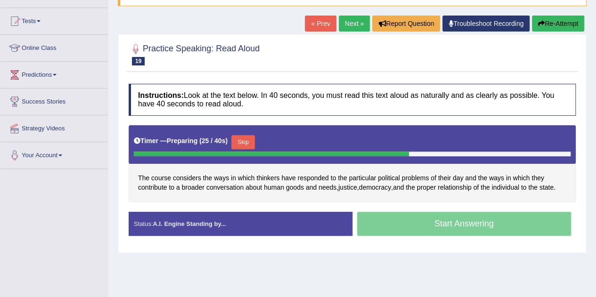
click at [245, 141] on button "Skip" at bounding box center [243, 142] width 24 height 14
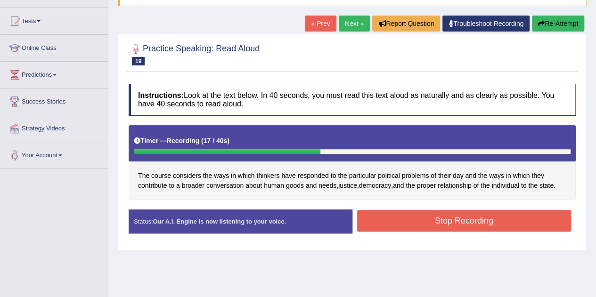
click at [460, 221] on button "Stop Recording" at bounding box center [464, 221] width 214 height 22
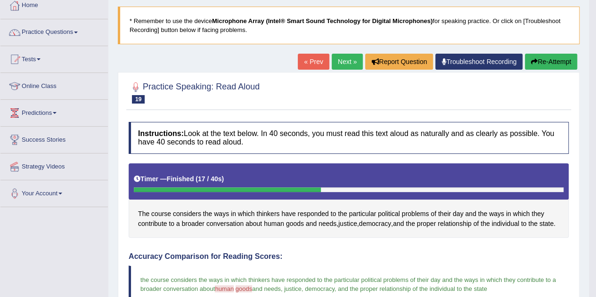
scroll to position [47, 0]
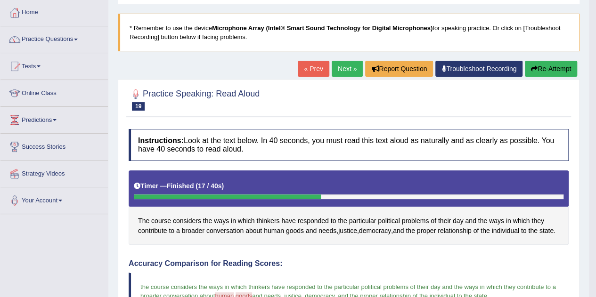
click at [346, 68] on link "Next »" at bounding box center [347, 69] width 31 height 16
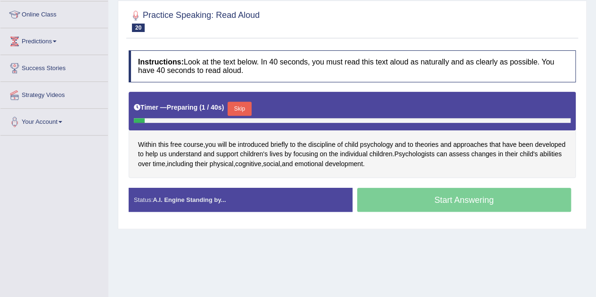
scroll to position [126, 0]
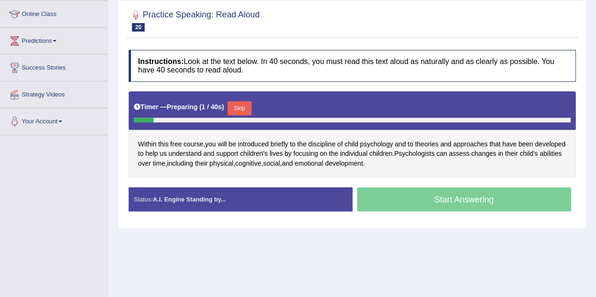
click at [280, 166] on span "social" at bounding box center [271, 164] width 17 height 10
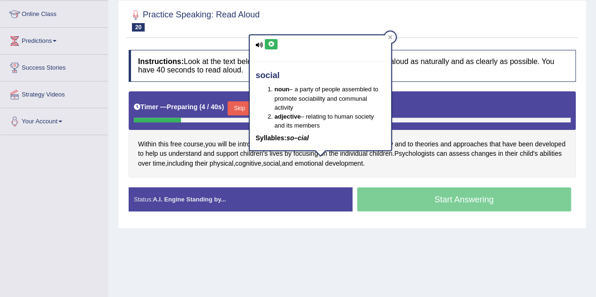
click at [198, 129] on div "Within this free course , you will be introduced briefly to the discipline of c…" at bounding box center [352, 134] width 447 height 87
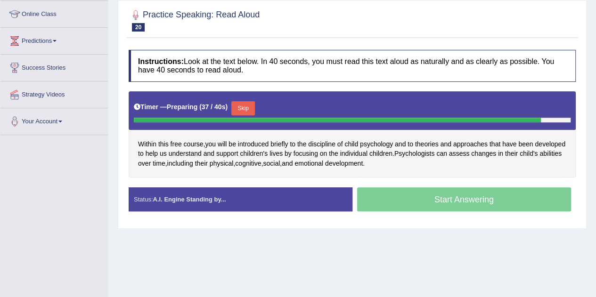
click at [249, 103] on button "Skip" at bounding box center [243, 108] width 24 height 14
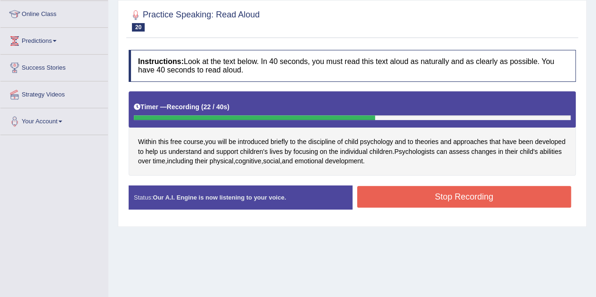
click at [444, 189] on button "Stop Recording" at bounding box center [464, 197] width 214 height 22
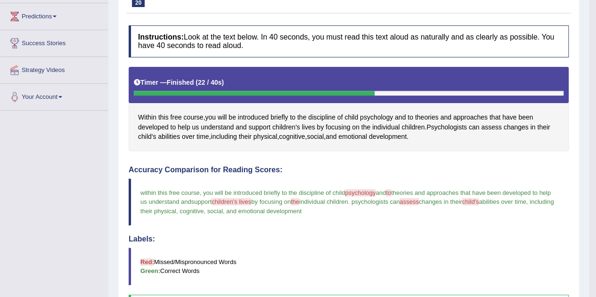
scroll to position [46, 0]
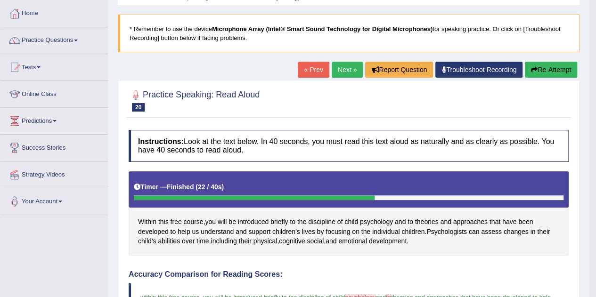
click at [345, 67] on link "Next »" at bounding box center [347, 70] width 31 height 16
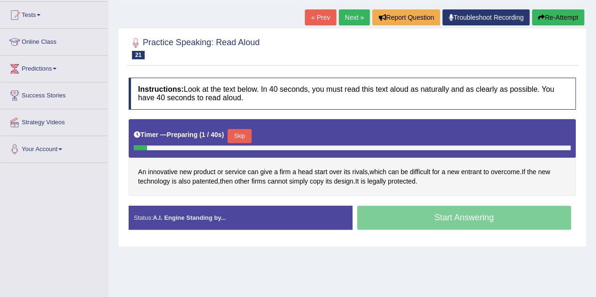
scroll to position [99, 0]
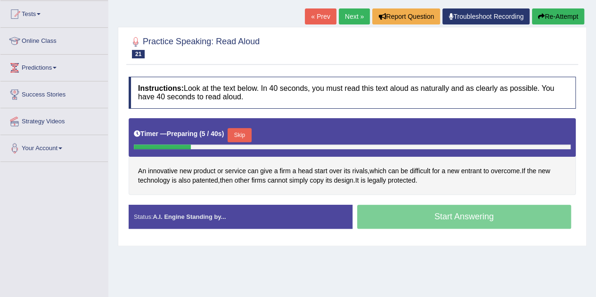
click at [245, 131] on button "Skip" at bounding box center [240, 135] width 24 height 14
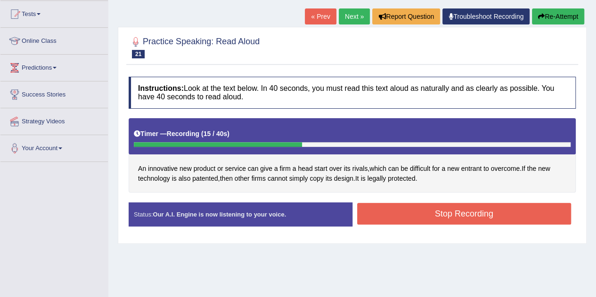
click at [443, 212] on button "Stop Recording" at bounding box center [464, 214] width 214 height 22
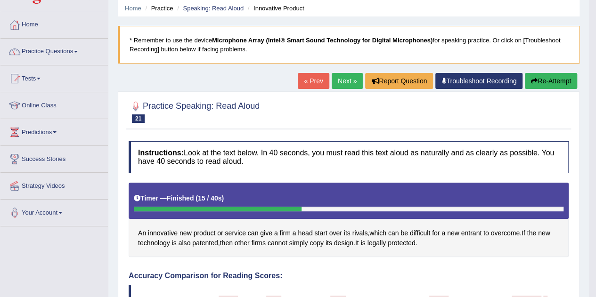
scroll to position [34, 0]
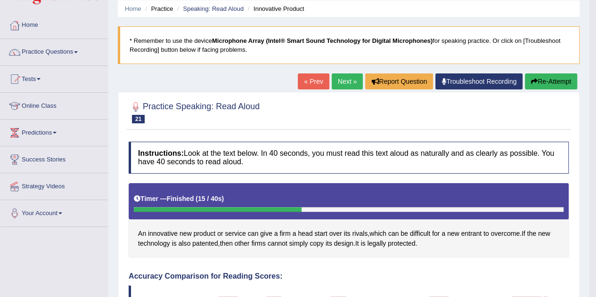
click at [339, 82] on link "Next »" at bounding box center [347, 82] width 31 height 16
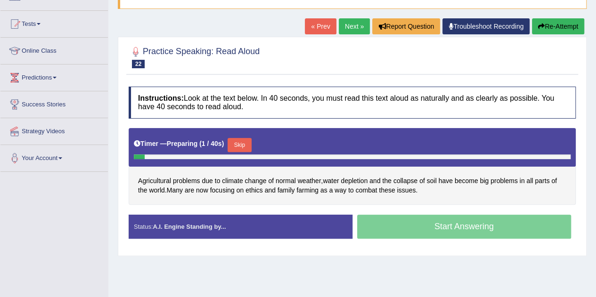
scroll to position [111, 0]
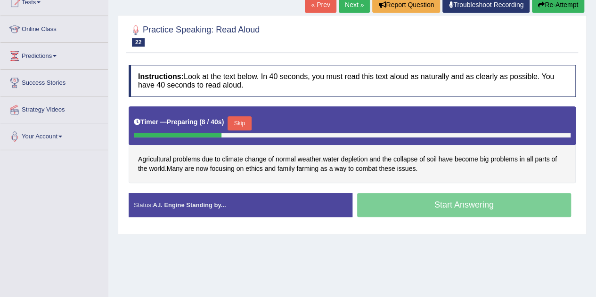
click at [239, 118] on button "Skip" at bounding box center [240, 123] width 24 height 14
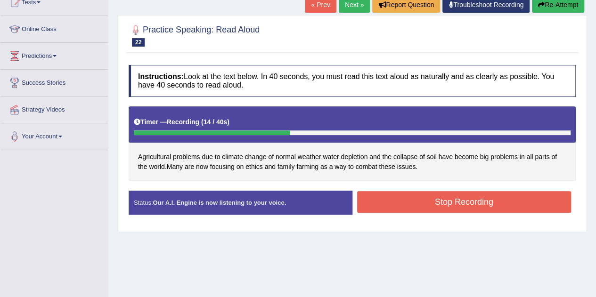
click at [455, 198] on button "Stop Recording" at bounding box center [464, 202] width 214 height 22
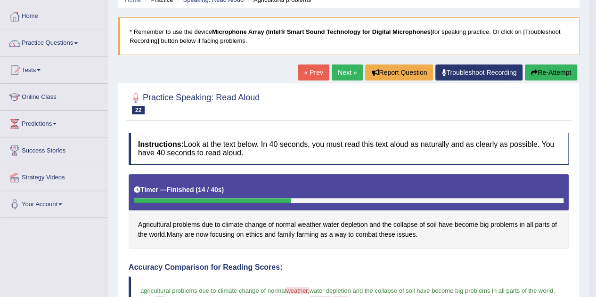
scroll to position [33, 0]
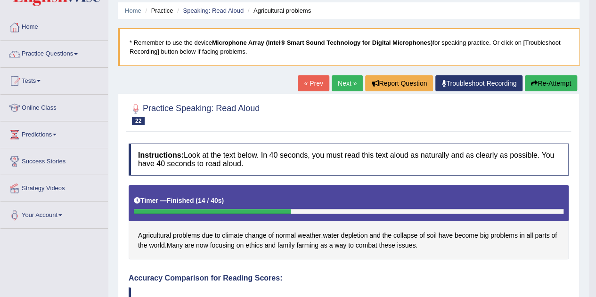
click at [346, 86] on link "Next »" at bounding box center [347, 83] width 31 height 16
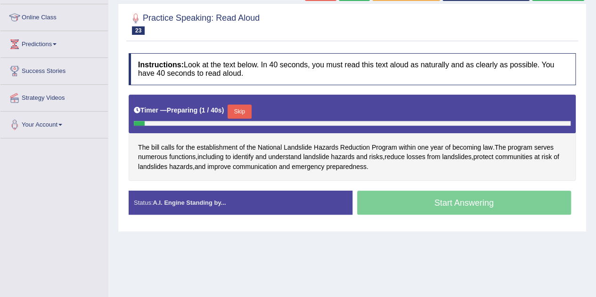
scroll to position [123, 0]
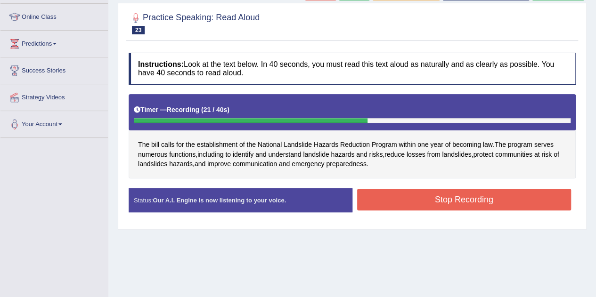
click at [457, 198] on button "Stop Recording" at bounding box center [464, 200] width 214 height 22
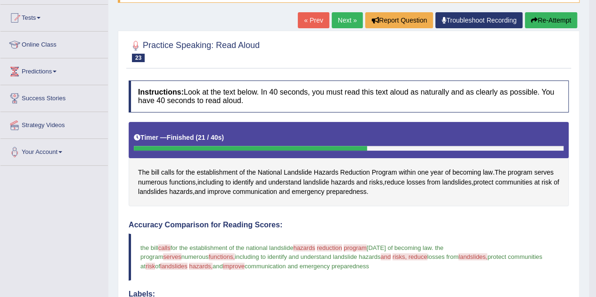
scroll to position [94, 0]
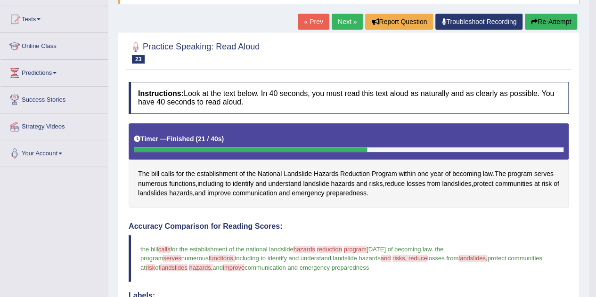
click at [339, 16] on link "Next »" at bounding box center [347, 22] width 31 height 16
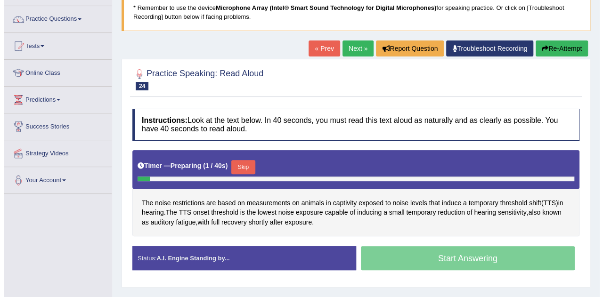
scroll to position [68, 0]
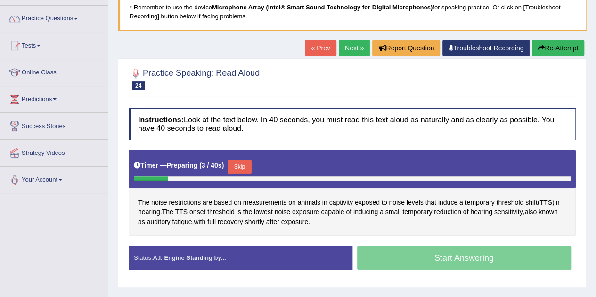
click at [240, 162] on button "Skip" at bounding box center [240, 167] width 24 height 14
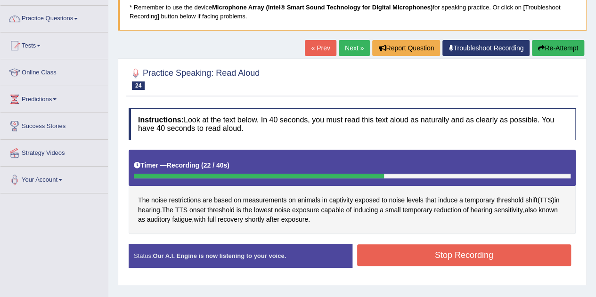
click at [435, 252] on button "Stop Recording" at bounding box center [464, 256] width 214 height 22
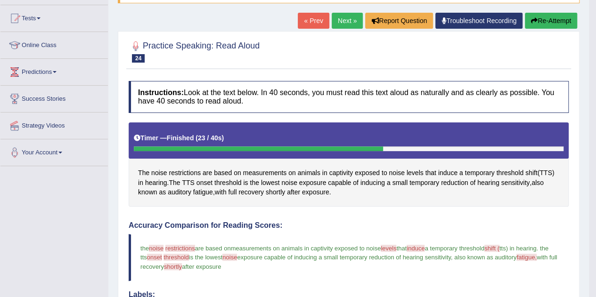
scroll to position [94, 0]
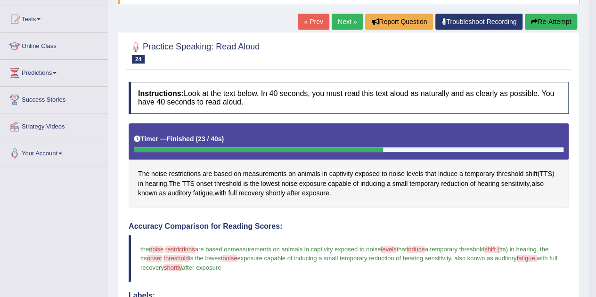
click at [337, 23] on link "Next »" at bounding box center [347, 22] width 31 height 16
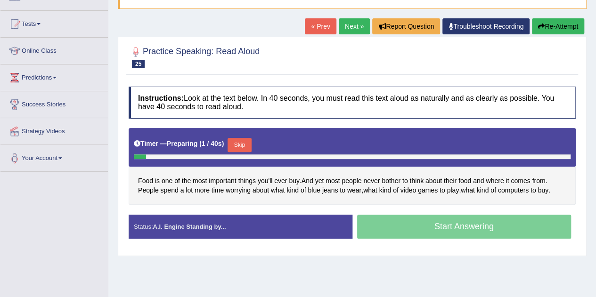
scroll to position [92, 0]
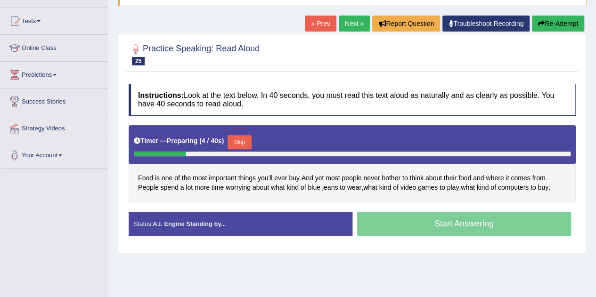
click at [244, 141] on button "Skip" at bounding box center [240, 142] width 24 height 14
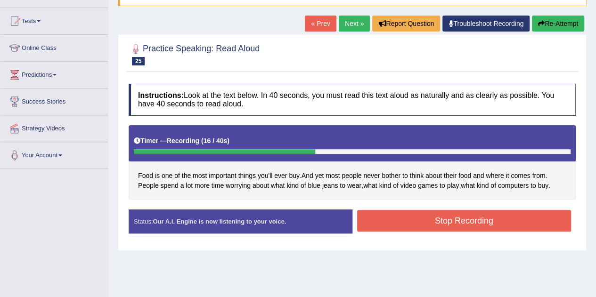
click at [525, 217] on button "Stop Recording" at bounding box center [464, 221] width 214 height 22
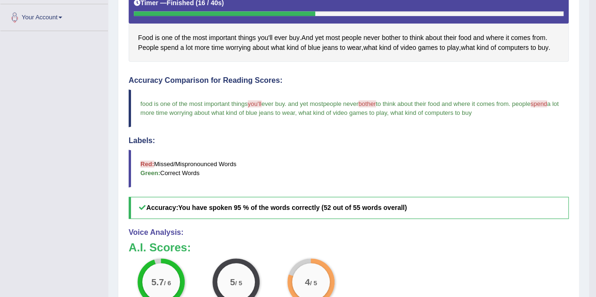
scroll to position [230, 0]
